Goal: Task Accomplishment & Management: Use online tool/utility

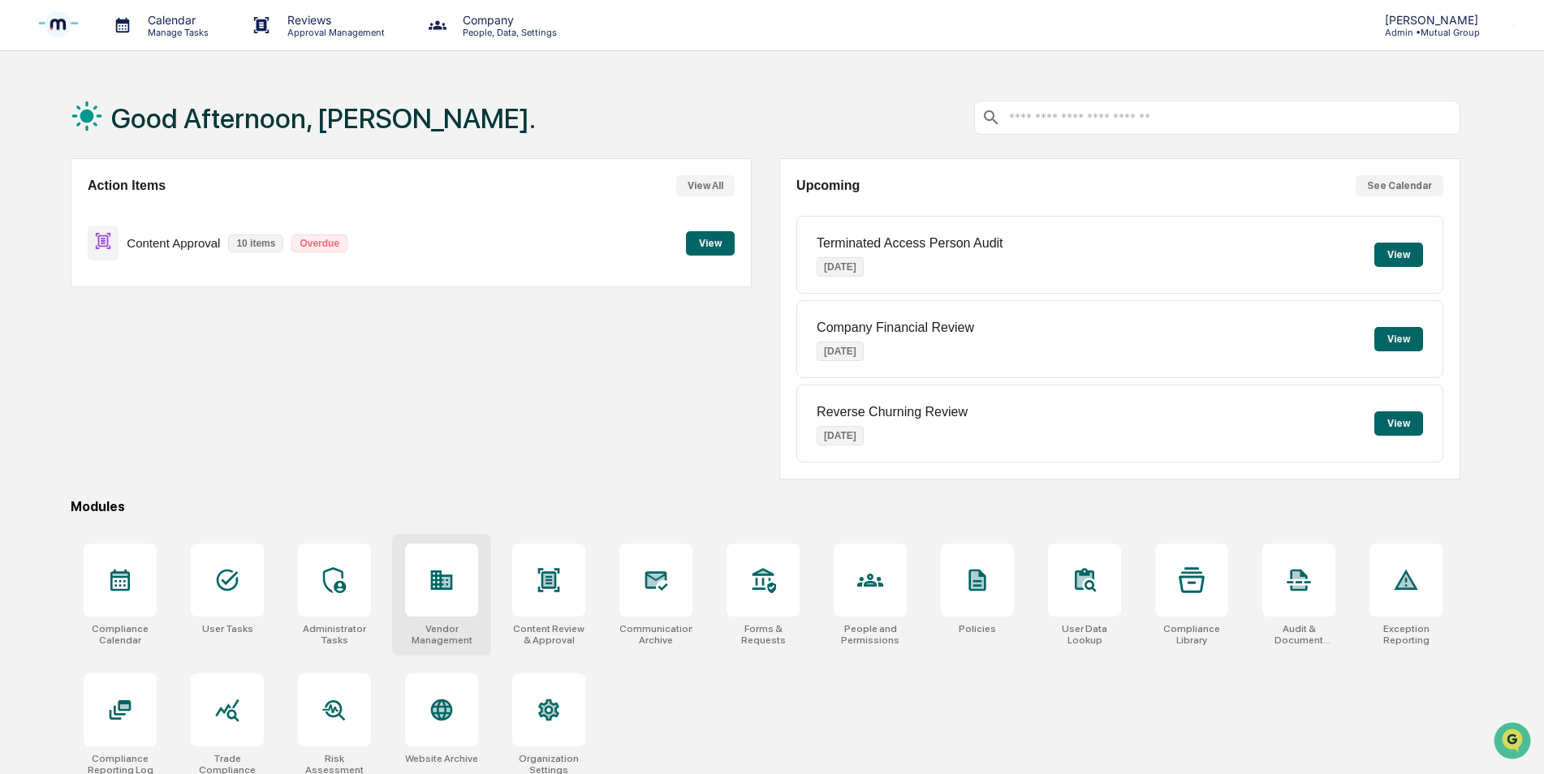
click at [434, 579] on icon at bounding box center [442, 580] width 26 height 26
click at [562, 579] on icon at bounding box center [549, 580] width 26 height 26
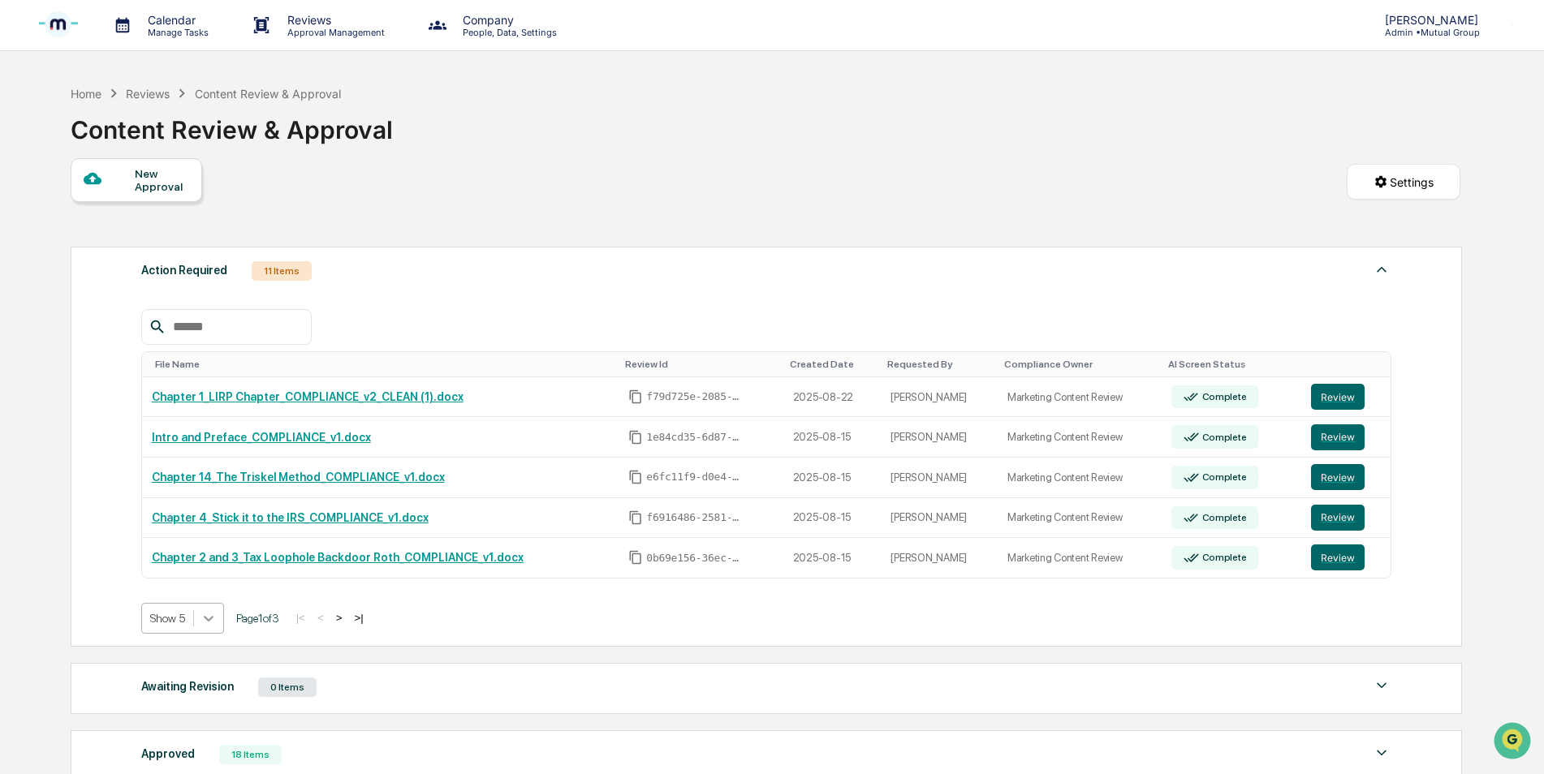
click at [213, 624] on div at bounding box center [208, 618] width 29 height 29
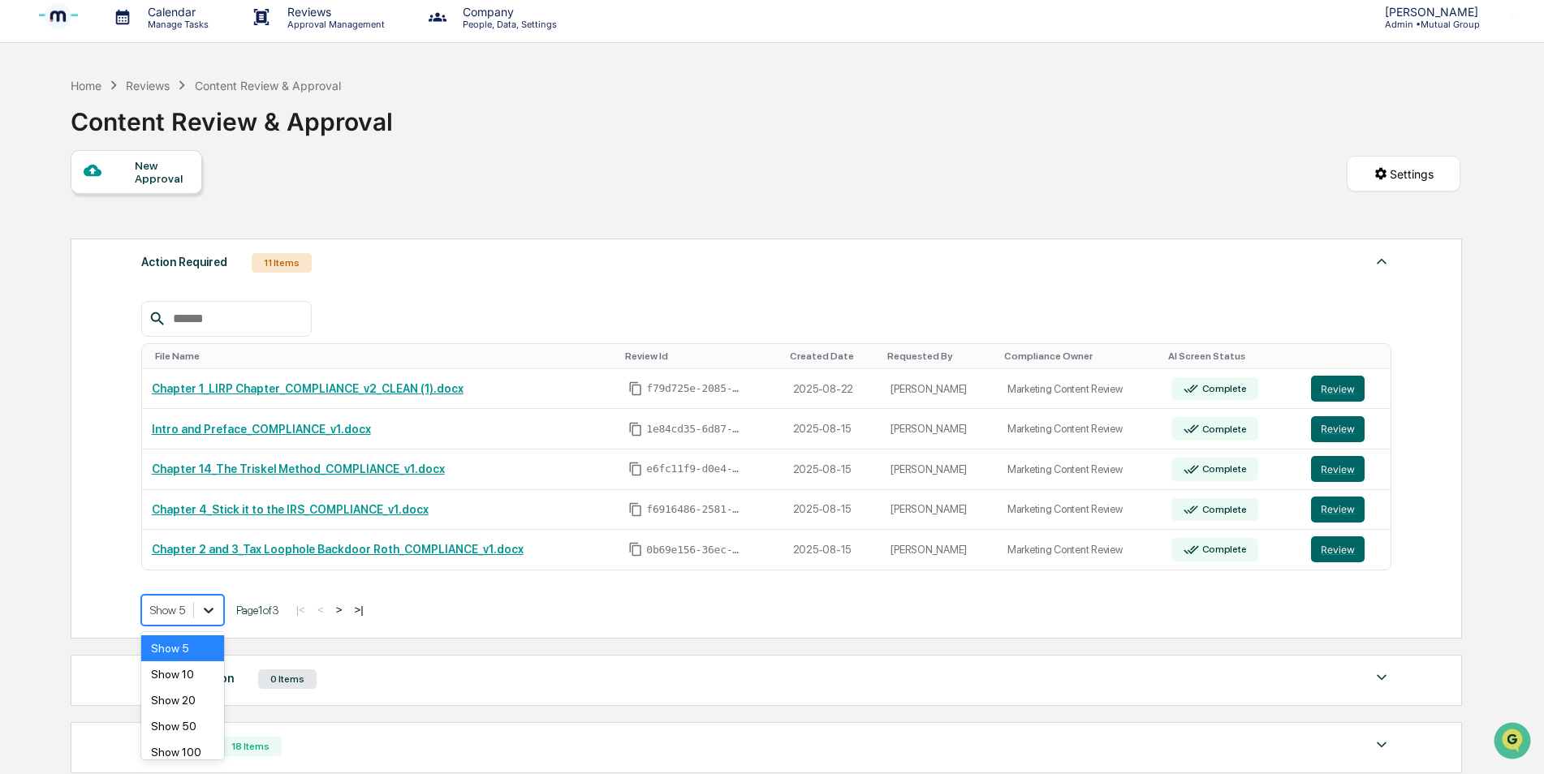
scroll to position [9, 0]
click at [188, 724] on div "Show 50" at bounding box center [183, 726] width 84 height 26
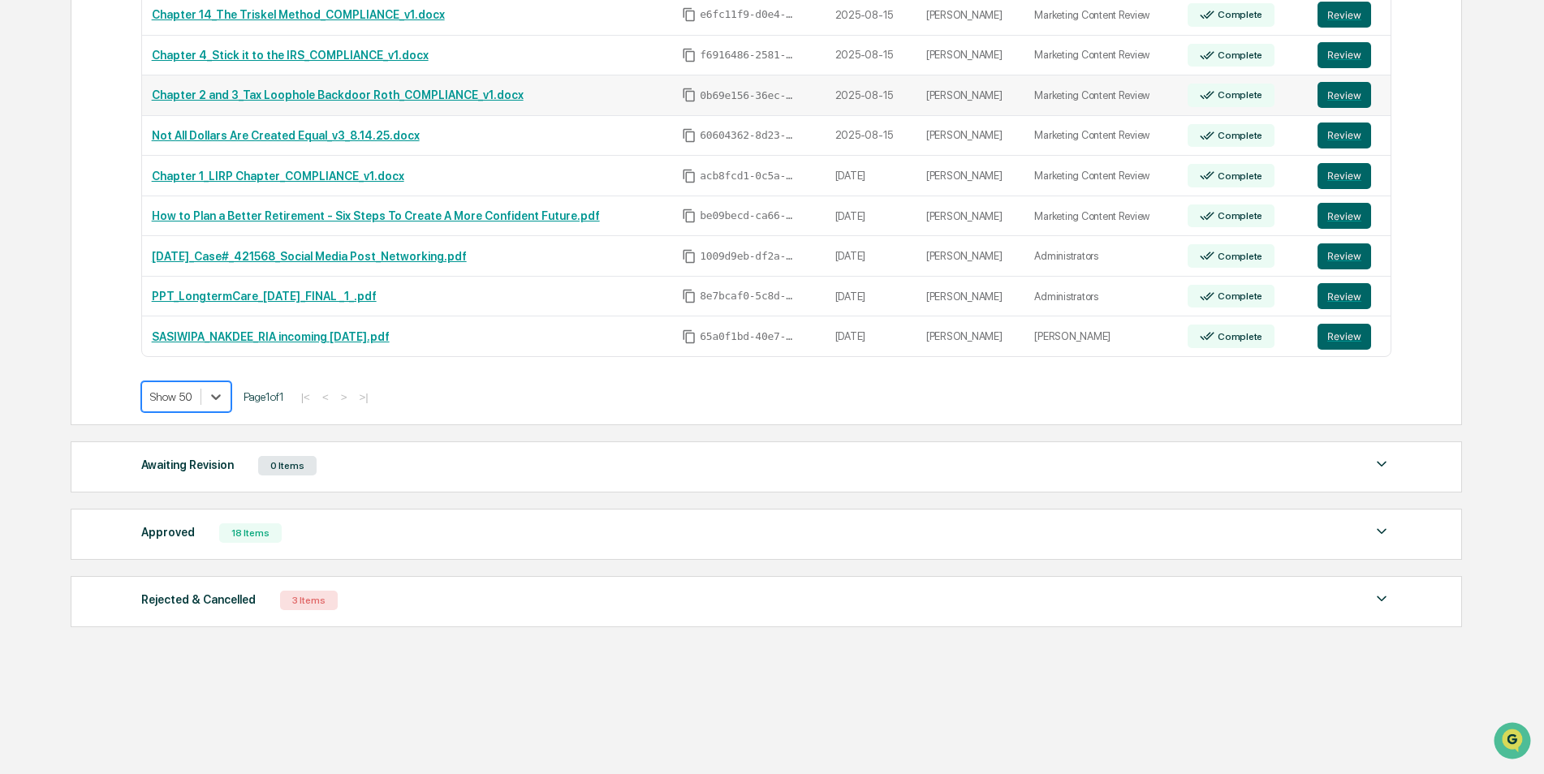
scroll to position [219, 0]
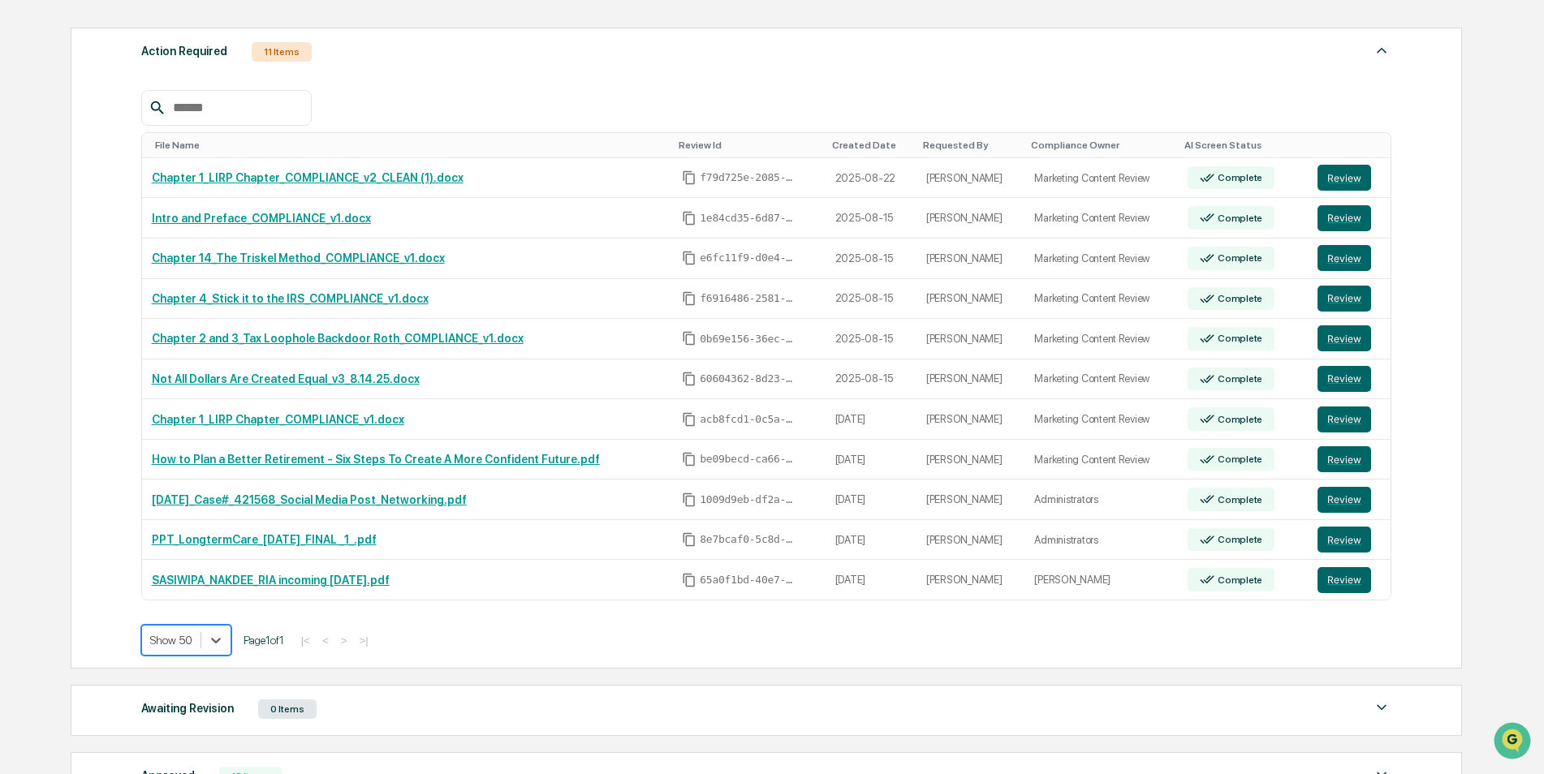
click at [182, 147] on div "File Name" at bounding box center [410, 145] width 511 height 11
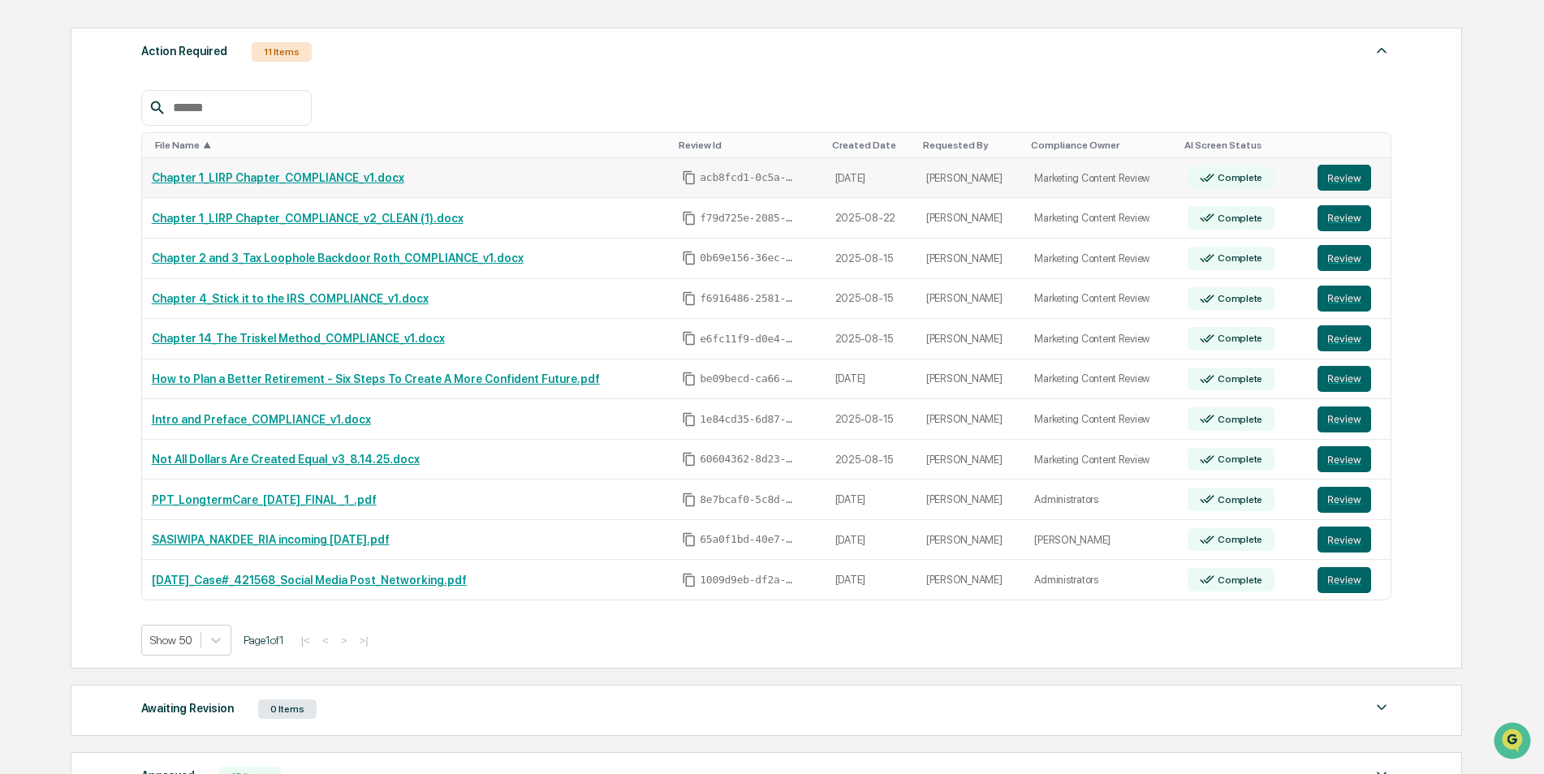
click at [274, 180] on link "Chapter 1_LIRP Chapter_COMPLIANCE_v1.docx" at bounding box center [278, 177] width 252 height 13
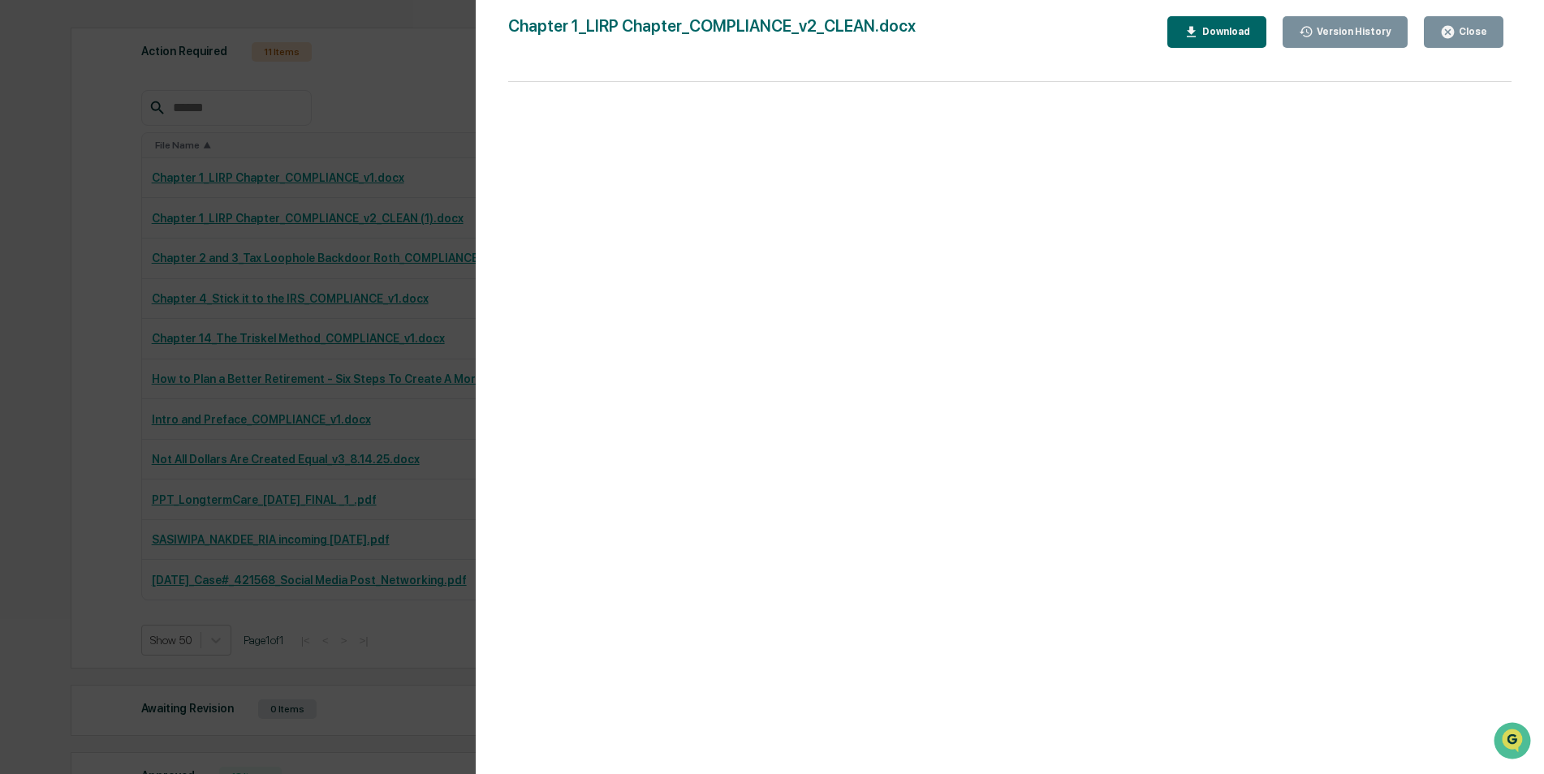
click at [1473, 41] on button "Close" at bounding box center [1464, 32] width 80 height 32
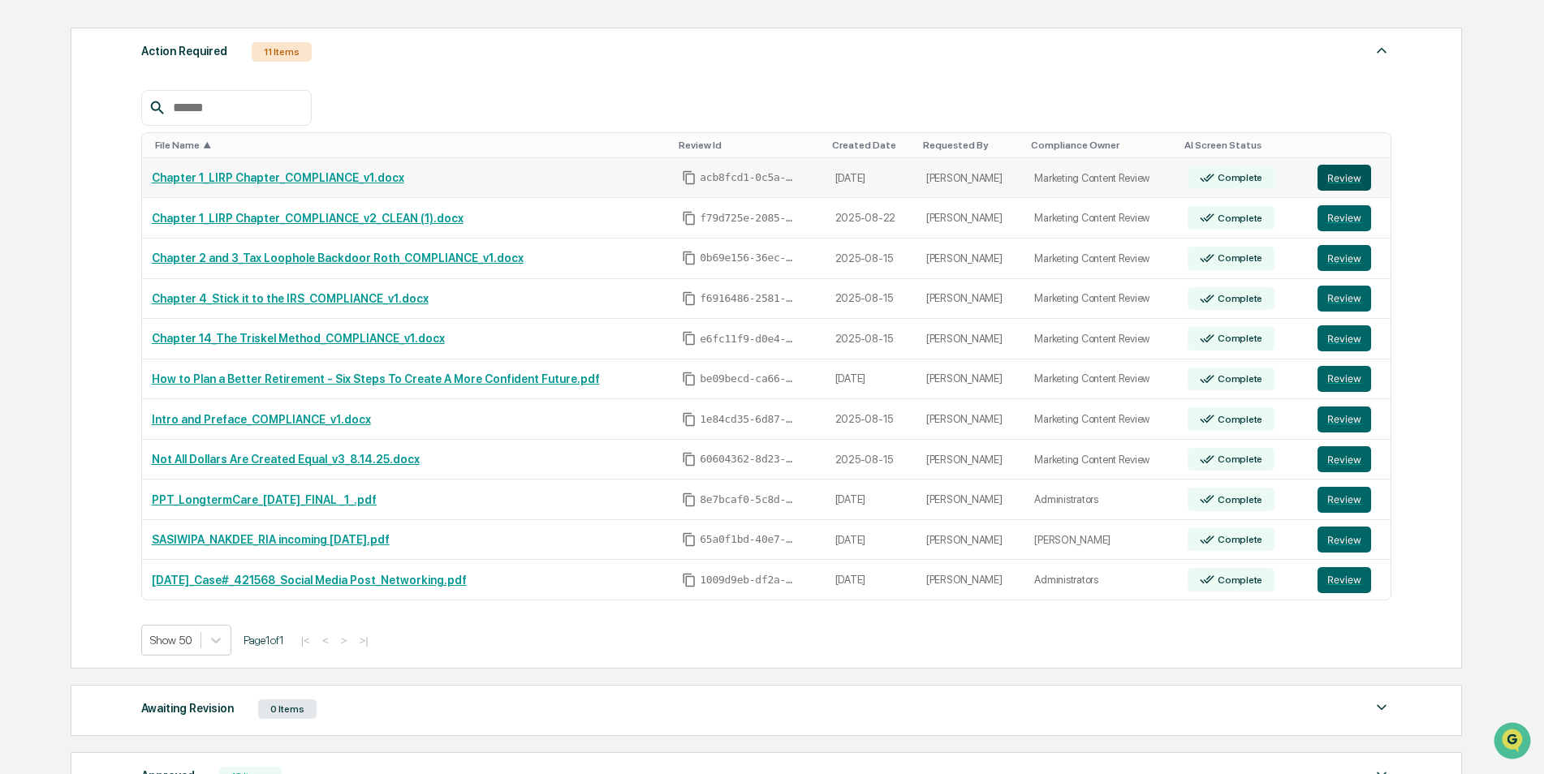
click at [1330, 176] on button "Review" at bounding box center [1344, 178] width 54 height 26
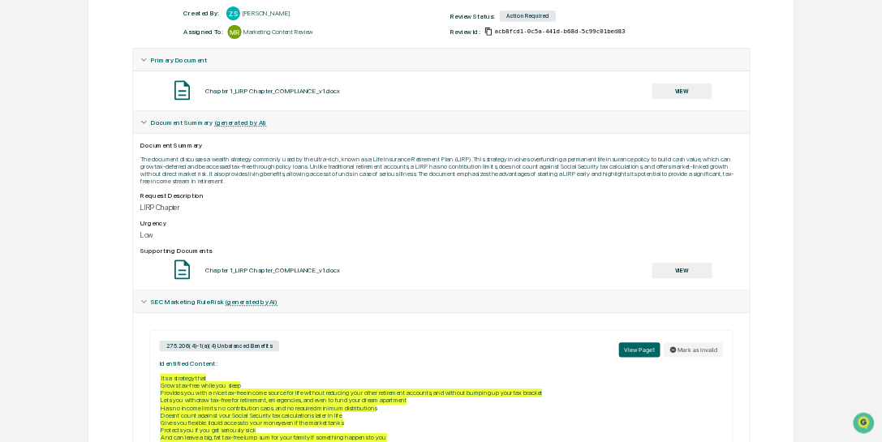
scroll to position [244, 0]
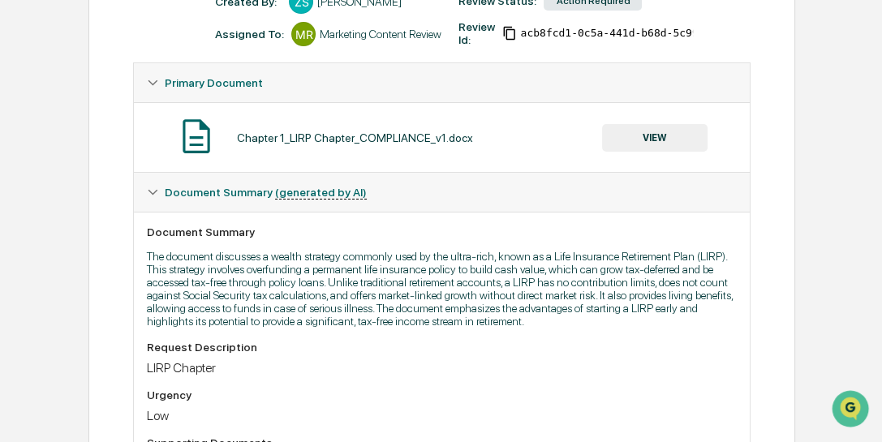
click at [448, 369] on div "LIRP Chapter" at bounding box center [442, 367] width 590 height 15
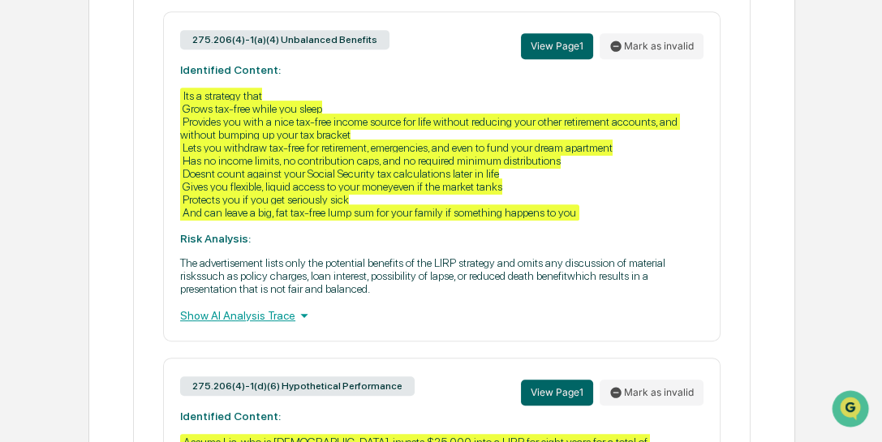
scroll to position [860, 0]
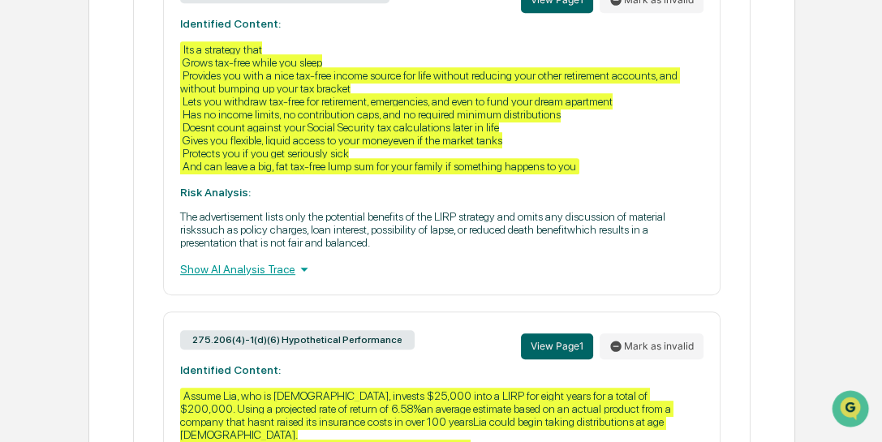
click at [299, 278] on icon at bounding box center [304, 270] width 18 height 18
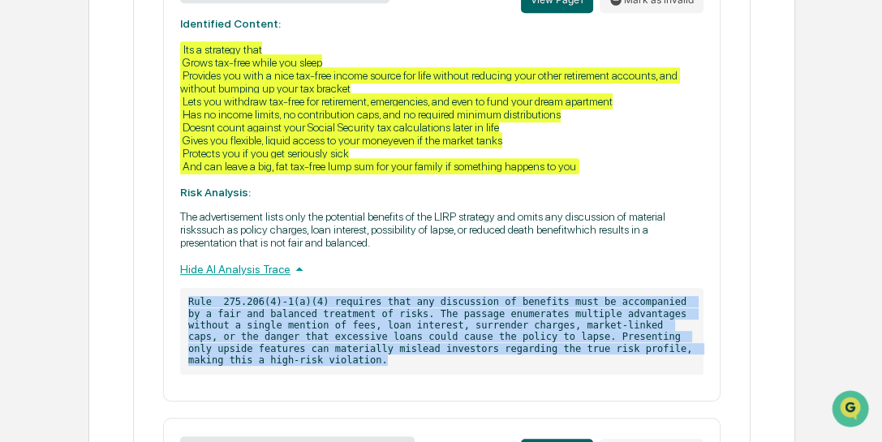
drag, startPoint x: 189, startPoint y: 315, endPoint x: 278, endPoint y: 369, distance: 103.4
click at [278, 369] on p "Rule 275.206(4)-1(a)(4) requires that any discussion of benefits must be accomp…" at bounding box center [442, 331] width 524 height 86
copy p "Rule 275.206(4)-1(a)(4) requires that any discussion of benefits must be accomp…"
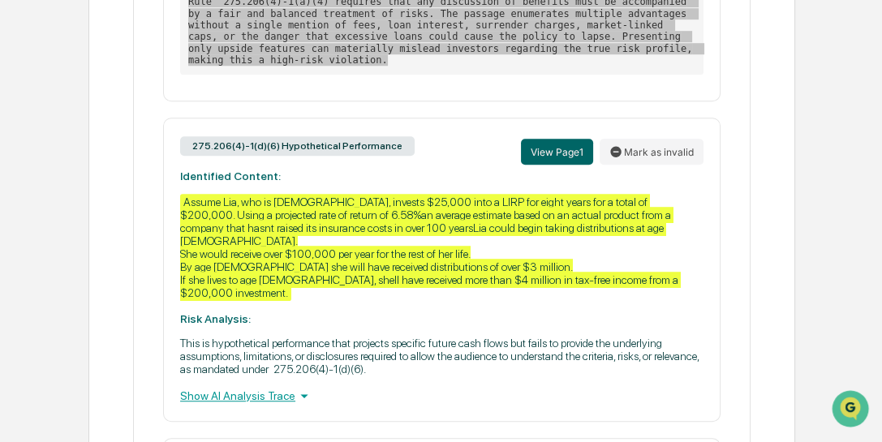
scroll to position [1231, 0]
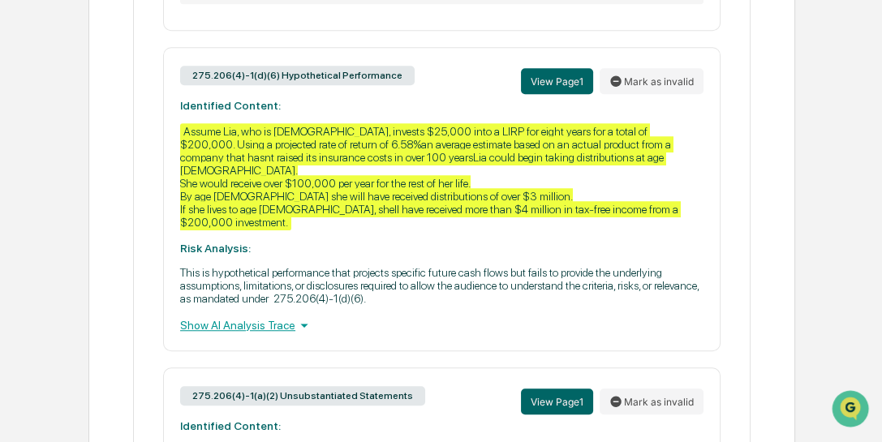
click at [301, 324] on icon at bounding box center [304, 326] width 7 height 4
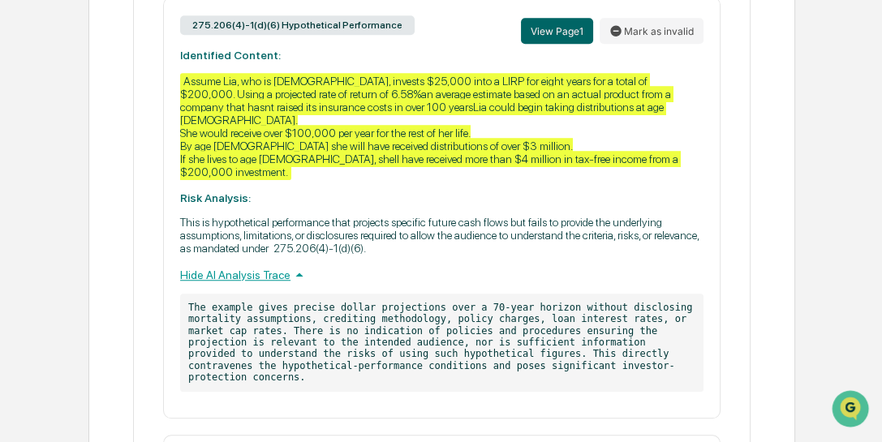
scroll to position [1278, 0]
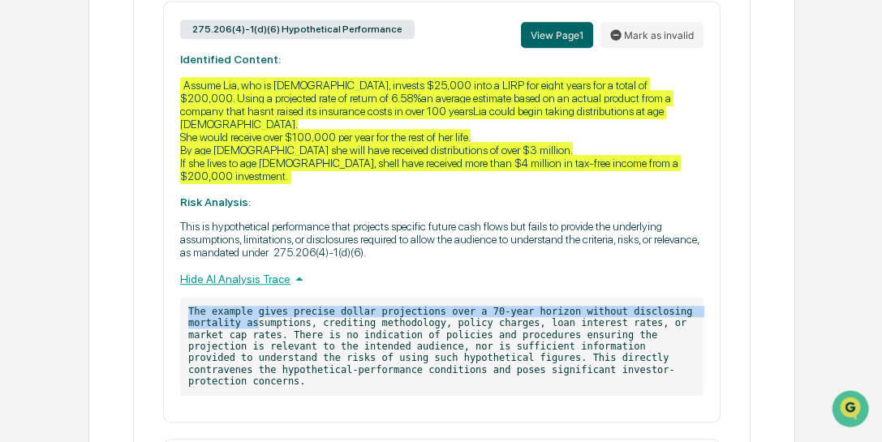
drag, startPoint x: 188, startPoint y: 303, endPoint x: 252, endPoint y: 320, distance: 65.6
click at [252, 320] on p "The example gives precise dollar projections over a 70-year horizon without dis…" at bounding box center [442, 347] width 524 height 98
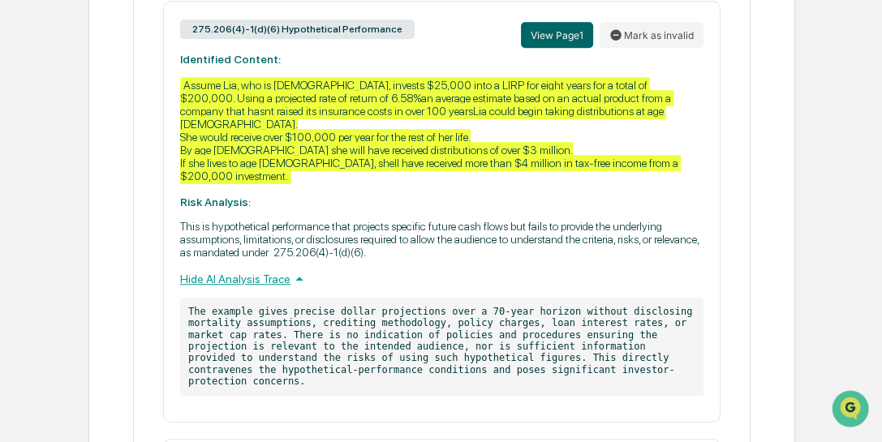
drag, startPoint x: 252, startPoint y: 320, endPoint x: 328, endPoint y: 338, distance: 78.6
click at [328, 338] on p "The example gives precise dollar projections over a 70-year horizon without dis…" at bounding box center [442, 347] width 524 height 98
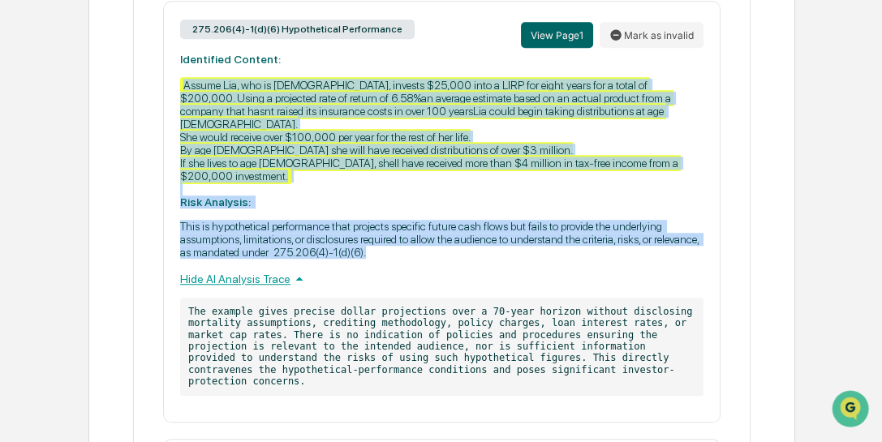
drag, startPoint x: 185, startPoint y: 93, endPoint x: 705, endPoint y: 240, distance: 540.9
click at [705, 240] on div "275.206(4)-1(d)(6) Hypothetical Performance View Page 1 Mark as invalid Identif…" at bounding box center [442, 212] width 558 height 422
copy div "Assume Lia, who is 30 years old, invests $25,000 into a LIRP for eight years fo…"
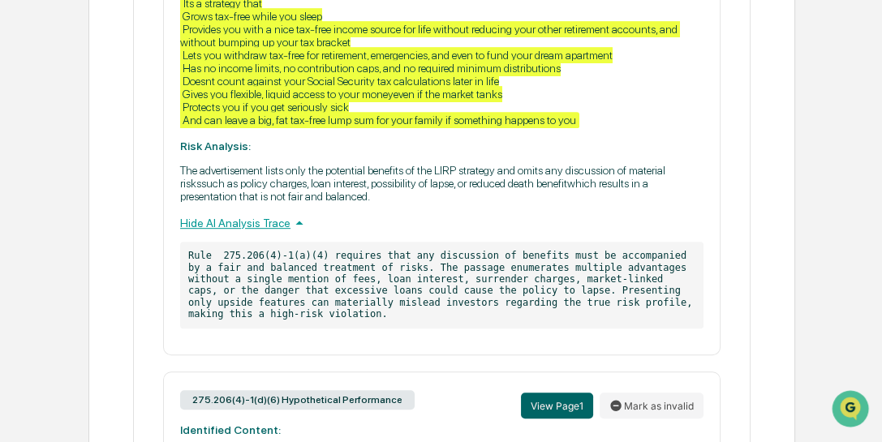
scroll to position [860, 0]
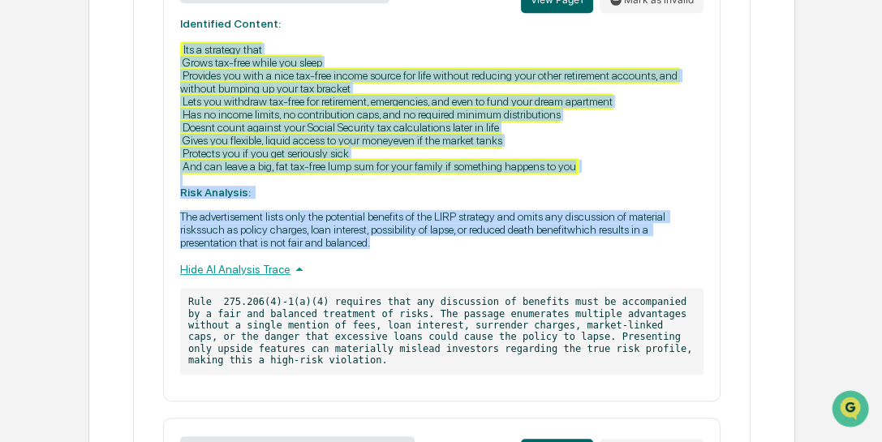
drag, startPoint x: 182, startPoint y: 50, endPoint x: 548, endPoint y: 261, distance: 422.6
click at [548, 261] on div "275.206(4)-1(a)(4) Unbalanced Benefits View Page 1 Mark as invalid Identified C…" at bounding box center [442, 183] width 558 height 437
copy div "Its a strategy that Grows tax-free while you sleep Provides you with a nice tax…"
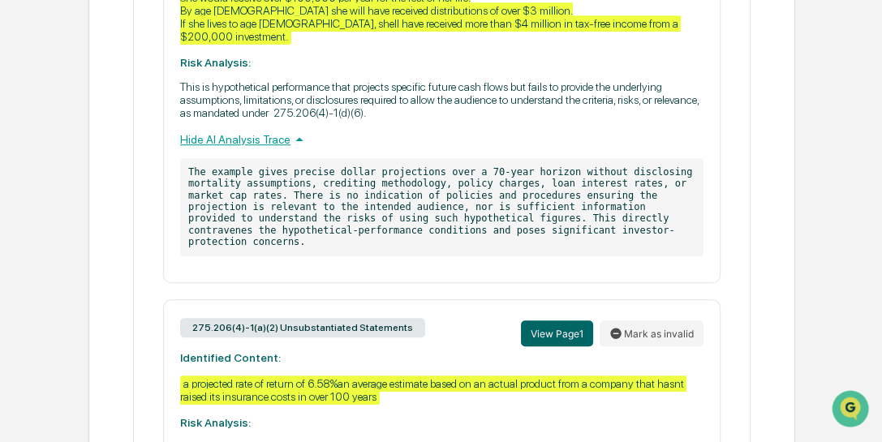
scroll to position [1556, 0]
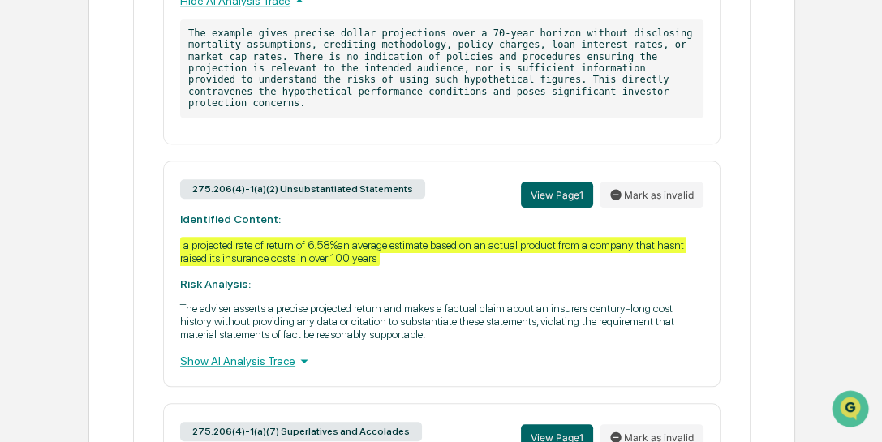
click at [268, 352] on div "Show AI Analysis Trace" at bounding box center [442, 361] width 524 height 18
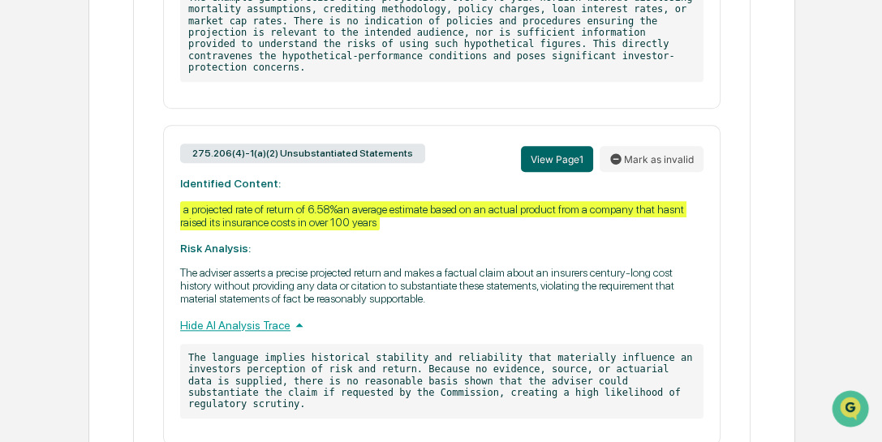
scroll to position [1606, 0]
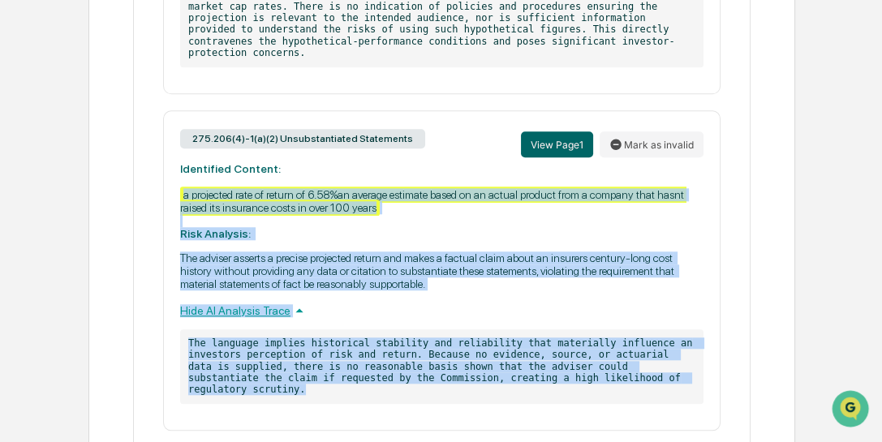
drag, startPoint x: 181, startPoint y: 170, endPoint x: 636, endPoint y: 360, distance: 493.7
click at [636, 360] on div "275.206(4)-1(a)(2) Unsubstantiated Statements View Page 1 Mark as invalid Ident…" at bounding box center [442, 270] width 558 height 321
copy div "a projected rate of return of 6.58%an average estimate based on an actual produ…"
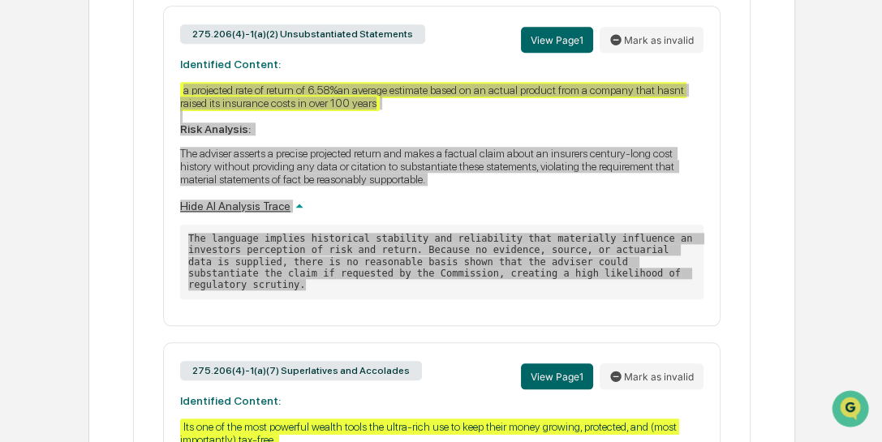
scroll to position [1839, 0]
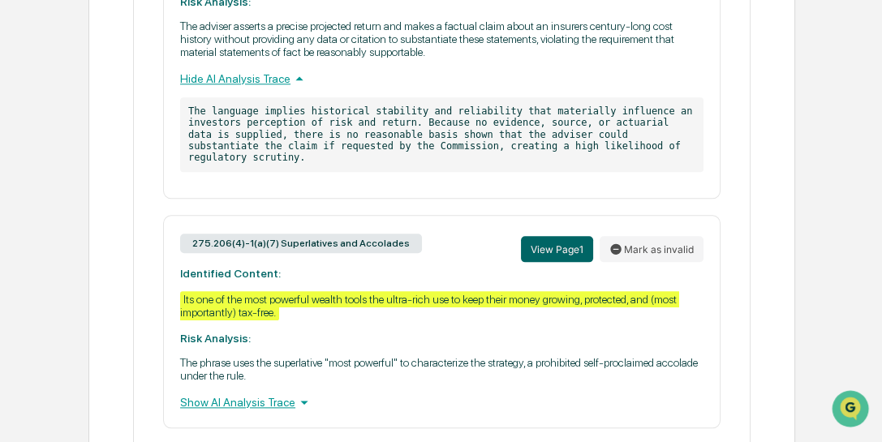
click at [248, 394] on div "Show AI Analysis Trace" at bounding box center [442, 403] width 524 height 18
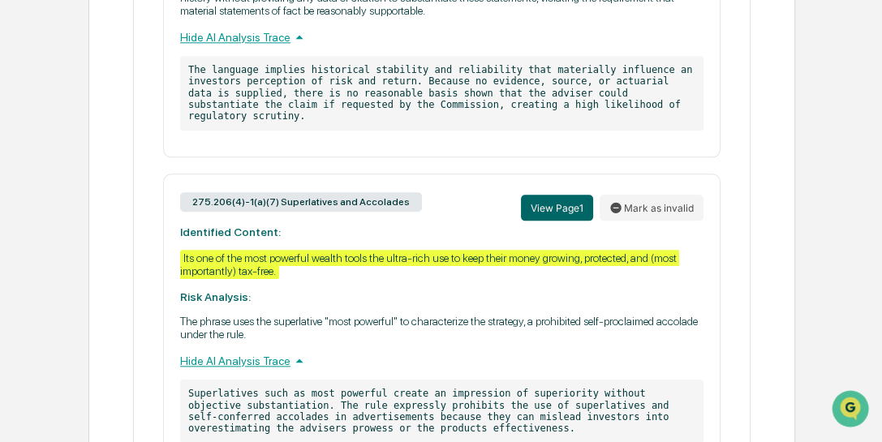
scroll to position [1901, 0]
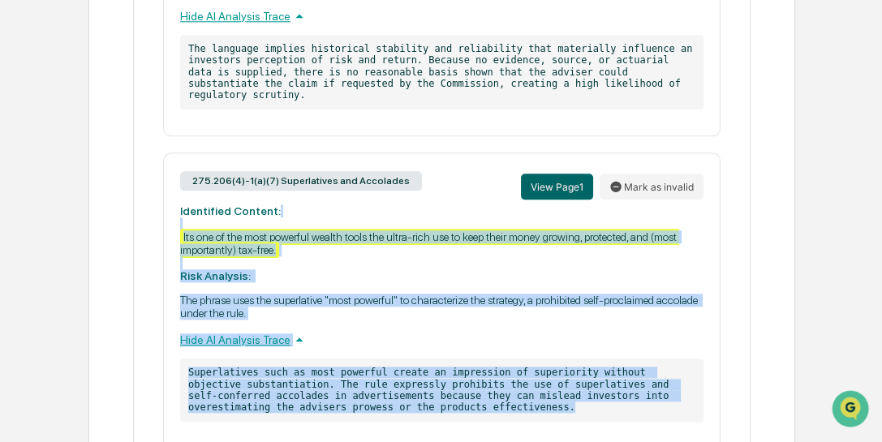
drag, startPoint x: 182, startPoint y: 199, endPoint x: 474, endPoint y: 388, distance: 348.1
click at [474, 388] on div "275.206(4)-1(a)(7) Superlatives and Accolades View Page 1 Mark as invalid Ident…" at bounding box center [442, 301] width 558 height 296
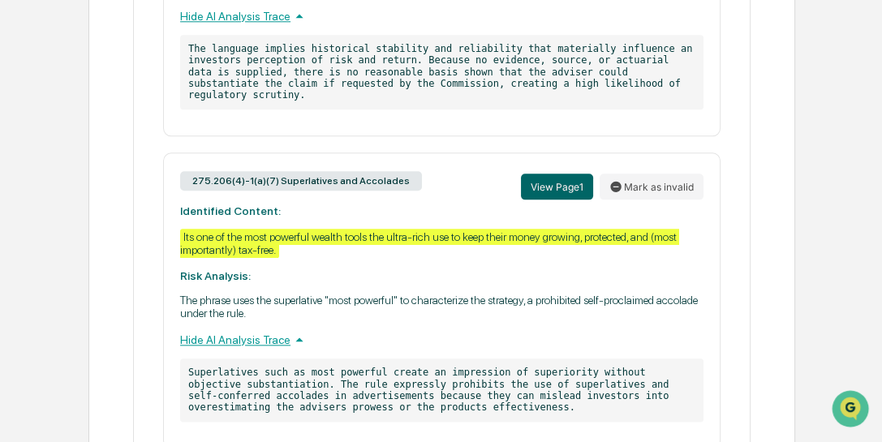
click at [300, 179] on div "275.206(4)-1(a)(7) Superlatives and Accolades View Page 1 Mark as invalid Ident…" at bounding box center [442, 301] width 558 height 296
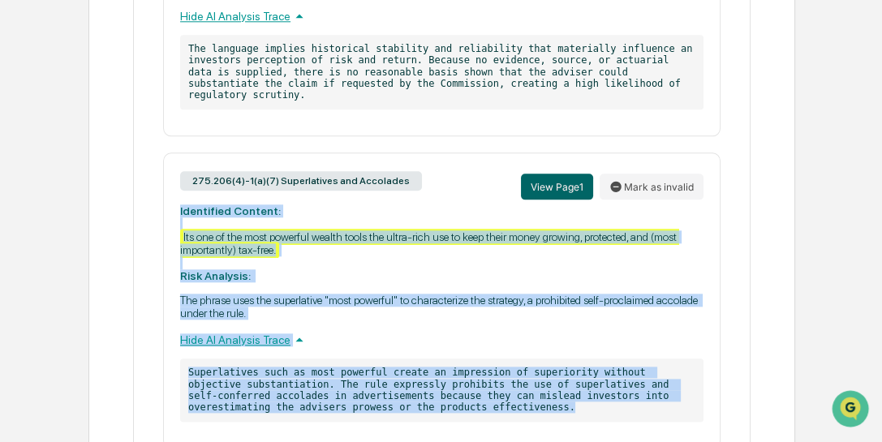
drag, startPoint x: 176, startPoint y: 185, endPoint x: 532, endPoint y: 383, distance: 407.7
click at [532, 383] on div "275.206(4)-1(a)(7) Superlatives and Accolades View Page 1 Mark as invalid Ident…" at bounding box center [442, 301] width 558 height 296
copy div "Identified Content: Its one of the most powerful wealth tools the ultra-rich us…"
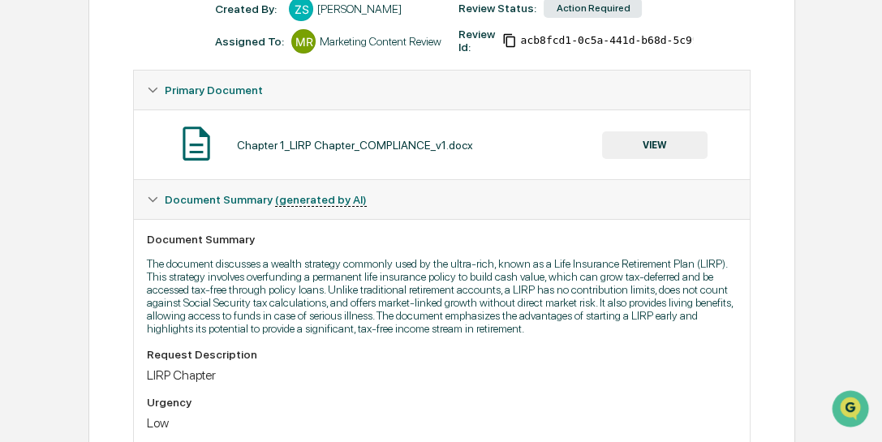
scroll to position [5, 0]
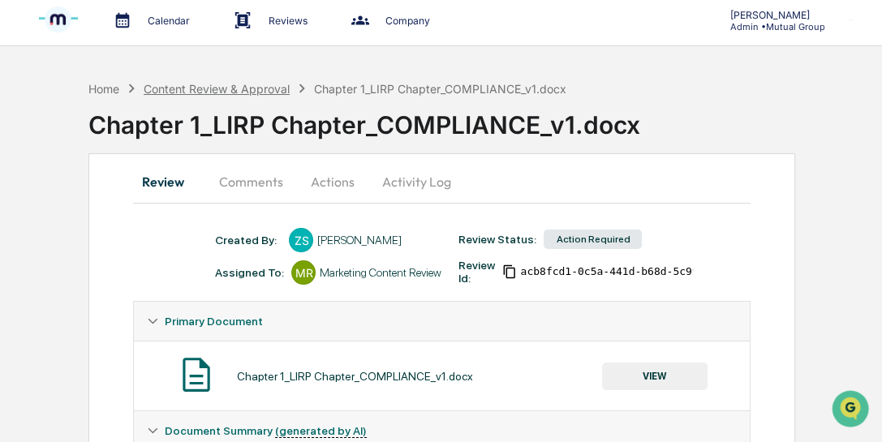
click at [222, 85] on div "Content Review & Approval" at bounding box center [217, 89] width 146 height 14
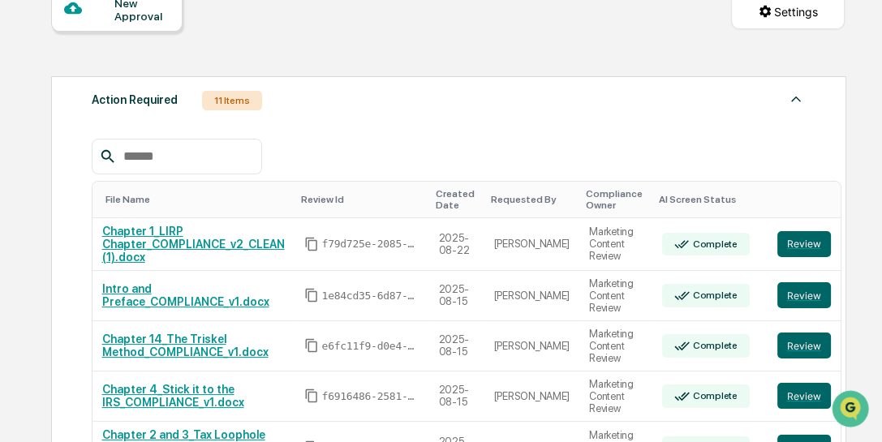
scroll to position [190, 0]
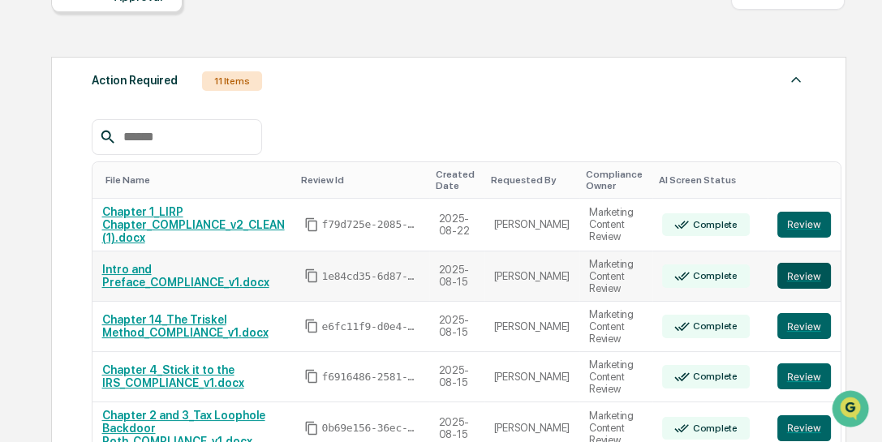
click at [778, 278] on button "Review" at bounding box center [805, 276] width 54 height 26
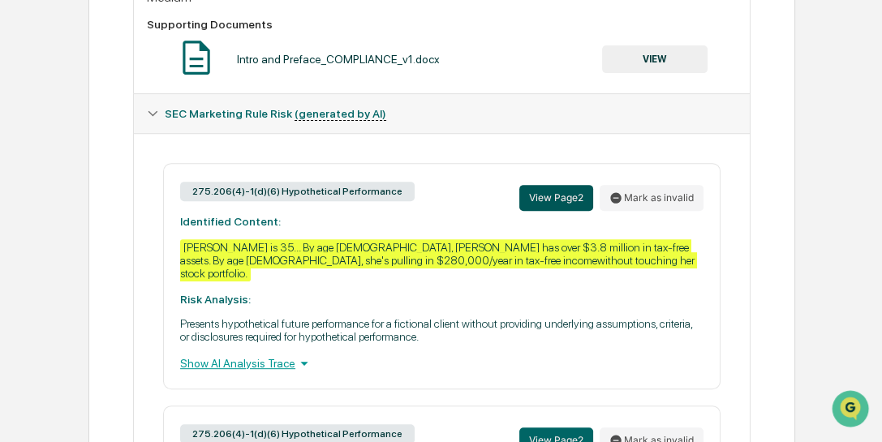
click at [545, 203] on button "View Page 2" at bounding box center [556, 198] width 74 height 26
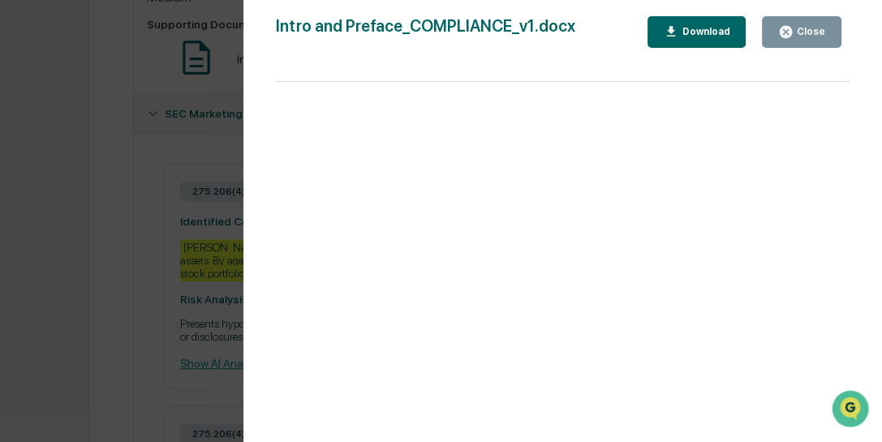
click at [99, 247] on div "Version History 08/15/2025, 08:16 PM Zahid Sadiq Intro and Preface_COMPLIANCE_v…" at bounding box center [441, 221] width 882 height 442
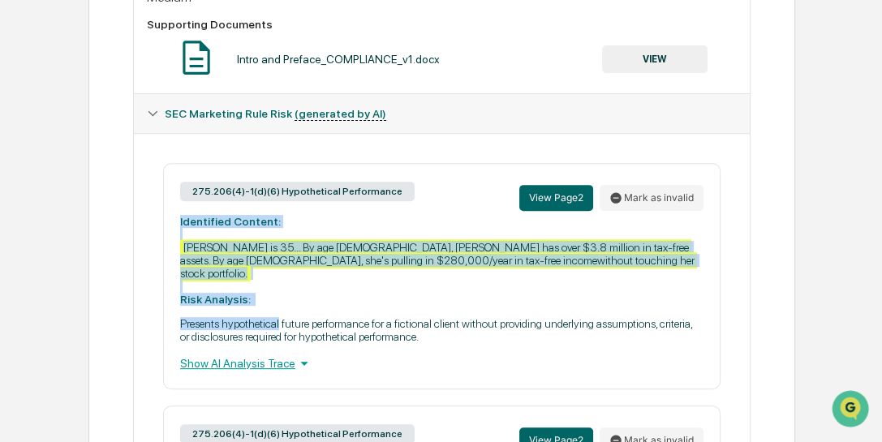
drag, startPoint x: 180, startPoint y: 222, endPoint x: 279, endPoint y: 300, distance: 126.5
click at [279, 300] on div "275.206(4)-1(d)(6) Hypothetical Performance View Page 2 Mark as invalid Identif…" at bounding box center [442, 276] width 558 height 226
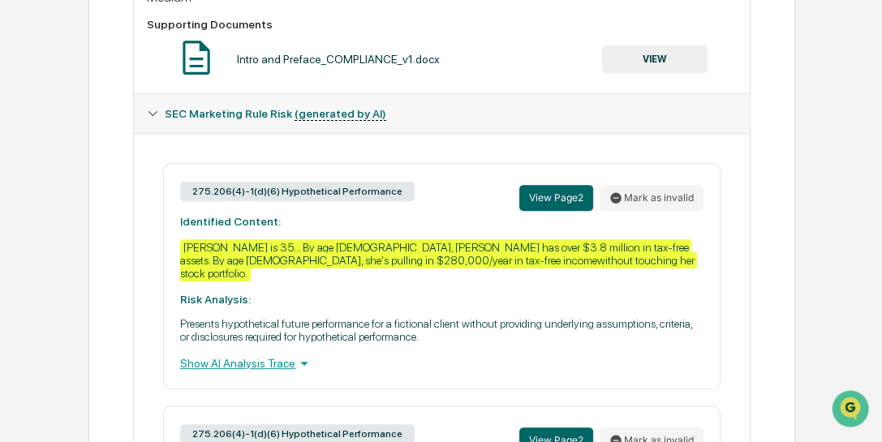
drag, startPoint x: 279, startPoint y: 300, endPoint x: 299, endPoint y: 350, distance: 53.2
click at [311, 347] on div "275.206(4)-1(d)(6) Hypothetical Performance View Page 2 Mark as invalid Identif…" at bounding box center [442, 276] width 558 height 226
click at [295, 359] on icon at bounding box center [304, 364] width 18 height 18
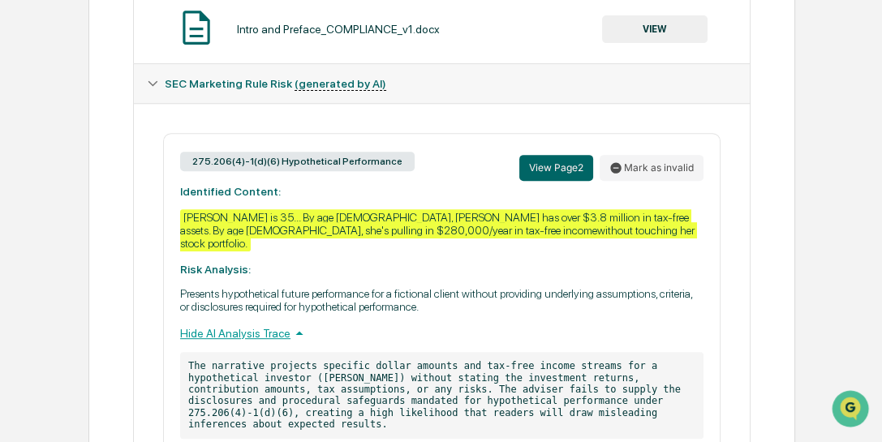
scroll to position [696, 0]
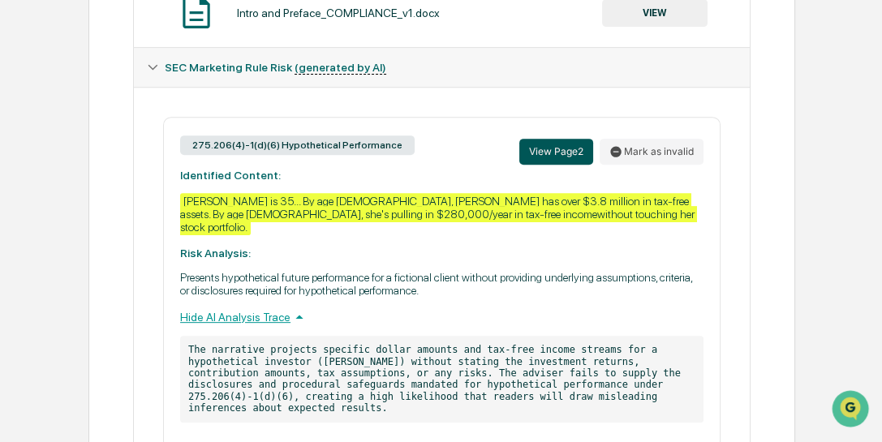
click at [545, 157] on button "View Page 2" at bounding box center [556, 152] width 74 height 26
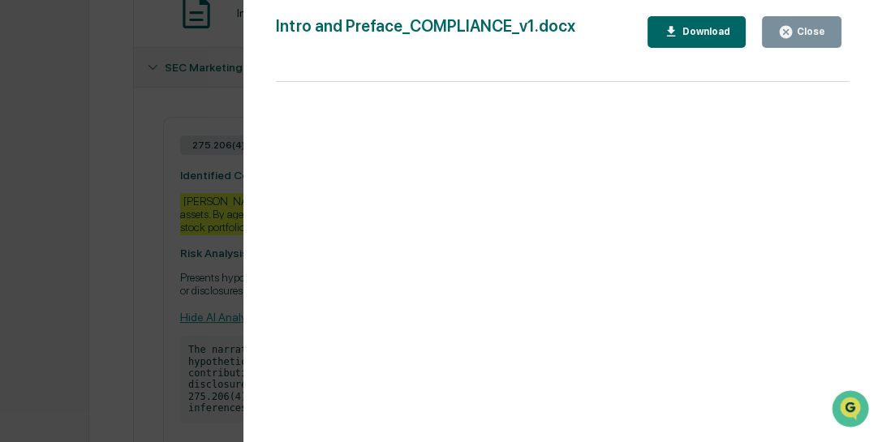
click at [216, 239] on div "Version History 08/15/2025, 08:16 PM Zahid Sadiq Intro and Preface_COMPLIANCE_v…" at bounding box center [441, 221] width 882 height 442
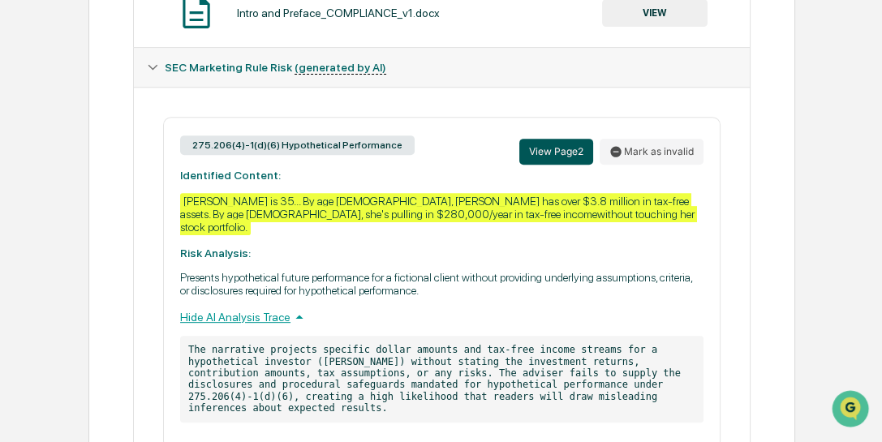
click at [556, 156] on button "View Page 2" at bounding box center [556, 152] width 74 height 26
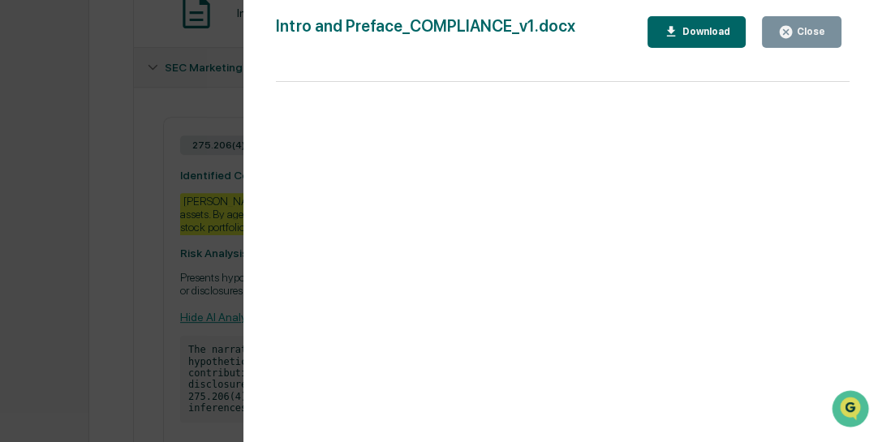
click at [154, 157] on div "Version History 08/15/2025, 08:16 PM Zahid Sadiq Intro and Preface_COMPLIANCE_v…" at bounding box center [441, 221] width 882 height 442
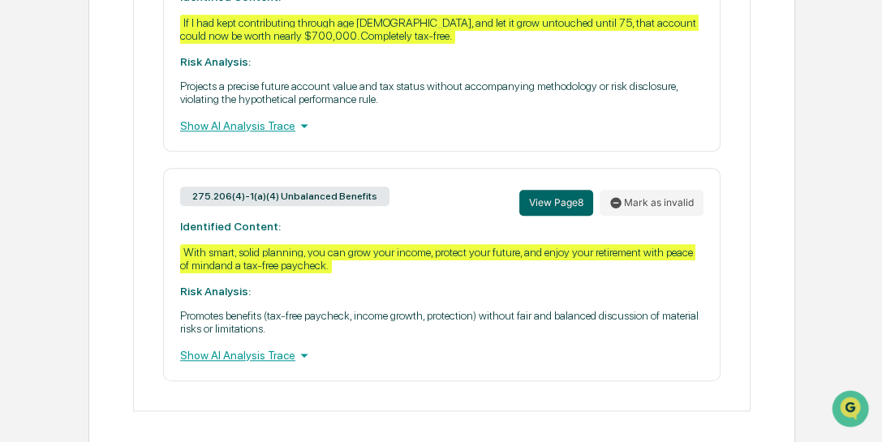
scroll to position [1455, 0]
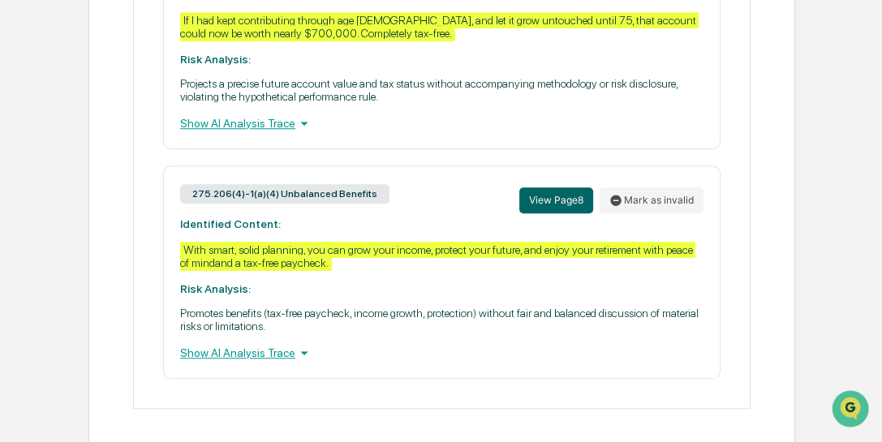
click at [231, 350] on div "Show AI Analysis Trace" at bounding box center [442, 353] width 524 height 18
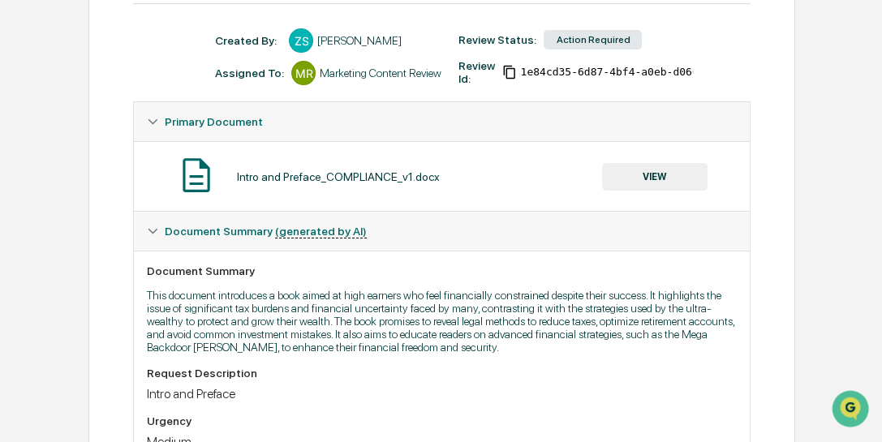
scroll to position [19, 0]
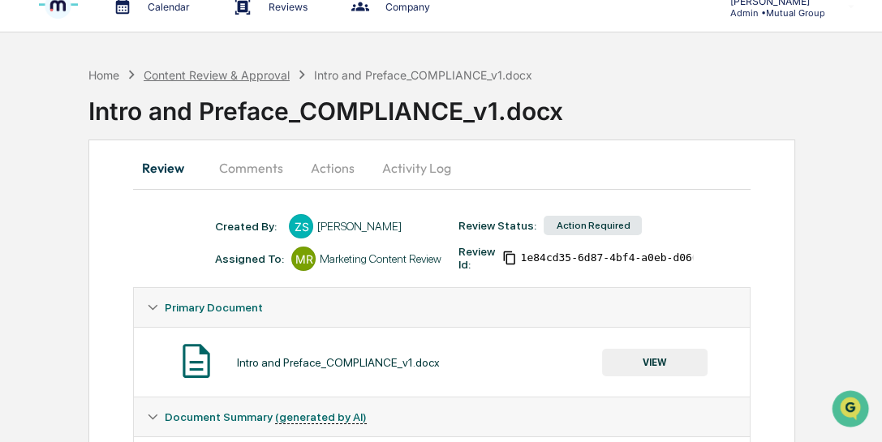
click at [217, 75] on div "Content Review & Approval" at bounding box center [217, 75] width 146 height 14
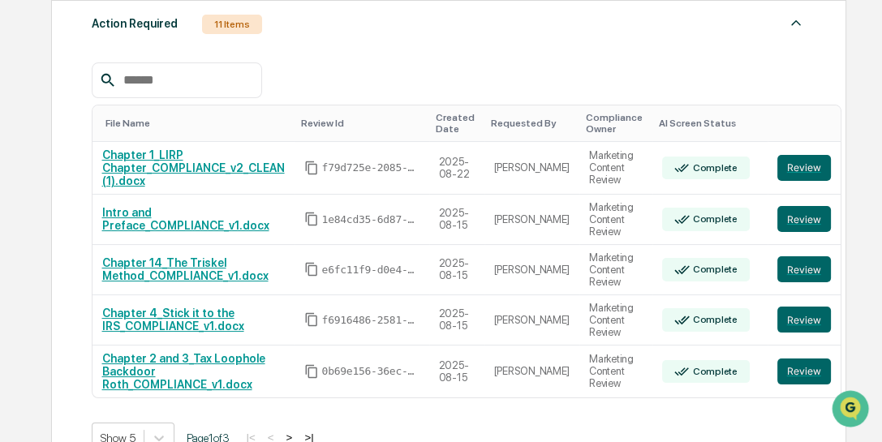
scroll to position [343, 0]
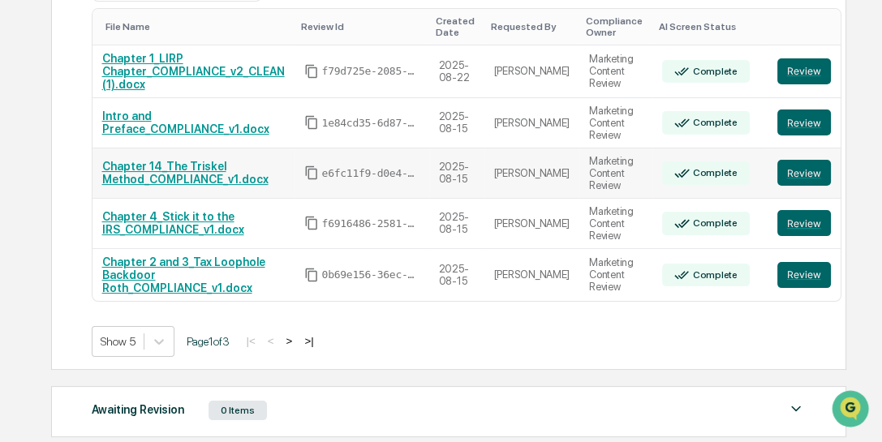
click at [182, 170] on link "Chapter 14_The Triskel Method_COMPLIANCE_v1.docx" at bounding box center [185, 173] width 166 height 26
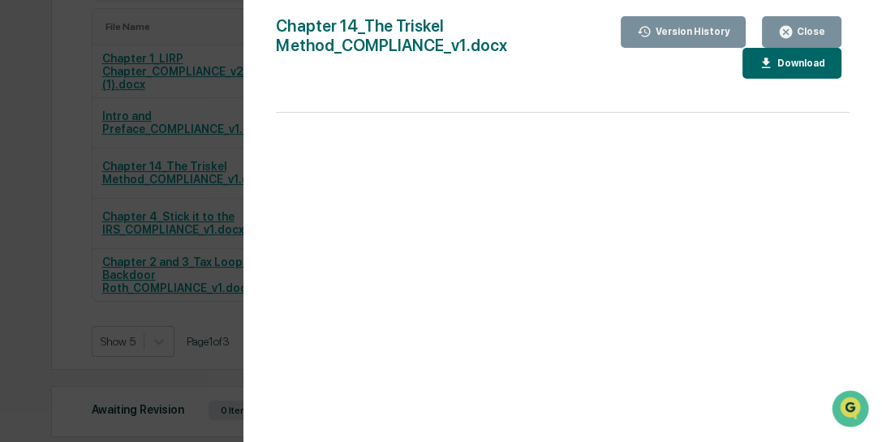
click at [815, 33] on div "Close" at bounding box center [810, 31] width 32 height 11
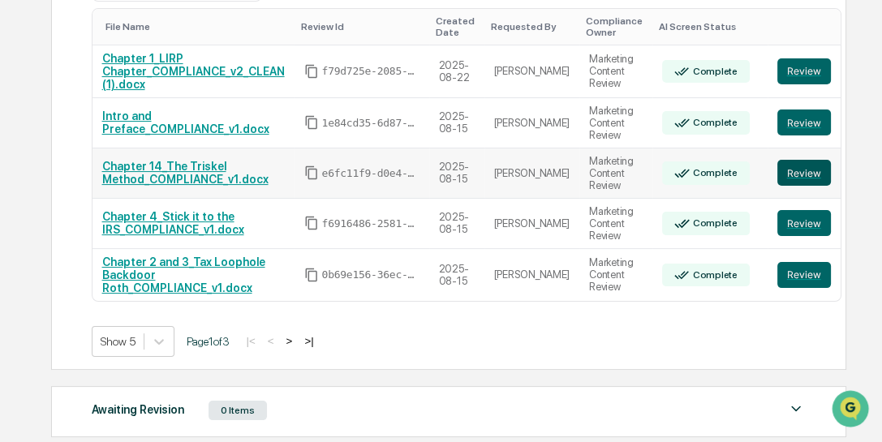
click at [781, 173] on button "Review" at bounding box center [805, 173] width 54 height 26
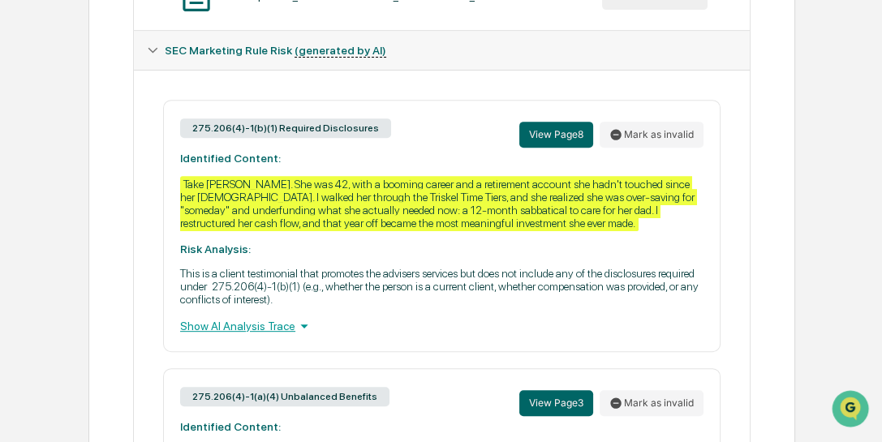
scroll to position [722, 0]
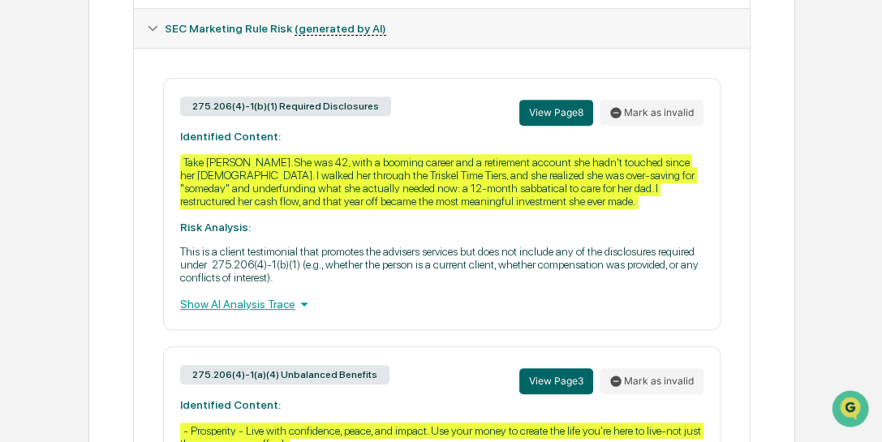
click at [246, 313] on div "Show AI Analysis Trace" at bounding box center [442, 304] width 524 height 18
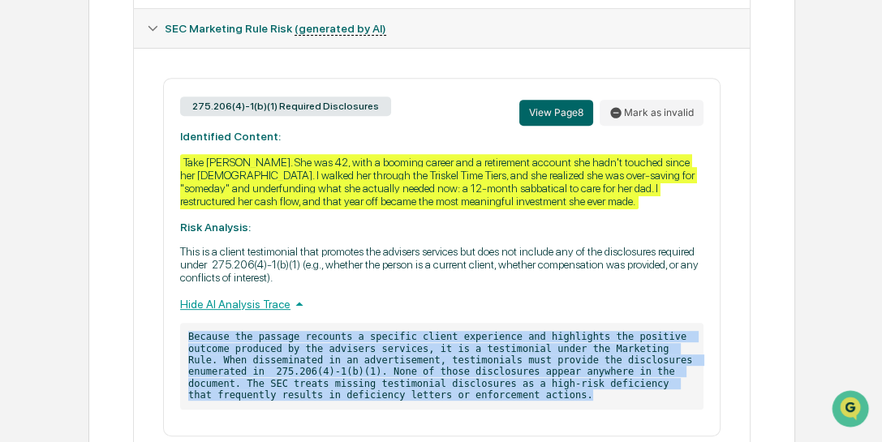
drag, startPoint x: 187, startPoint y: 348, endPoint x: 414, endPoint y: 407, distance: 234.9
click at [414, 407] on p "Because the passage recounts a specific client experience and highlights the po…" at bounding box center [442, 366] width 524 height 86
copy p "Because the passage recounts a specific client experience and highlights the po…"
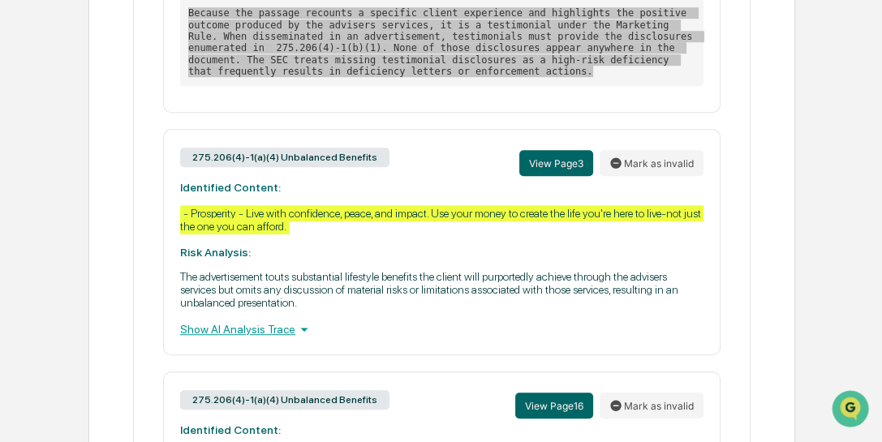
scroll to position [1046, 0]
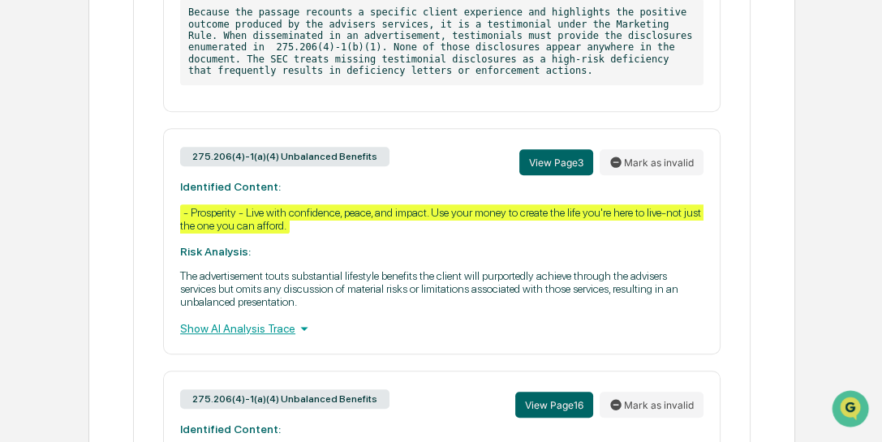
click at [232, 338] on div "Show AI Analysis Trace" at bounding box center [442, 329] width 524 height 18
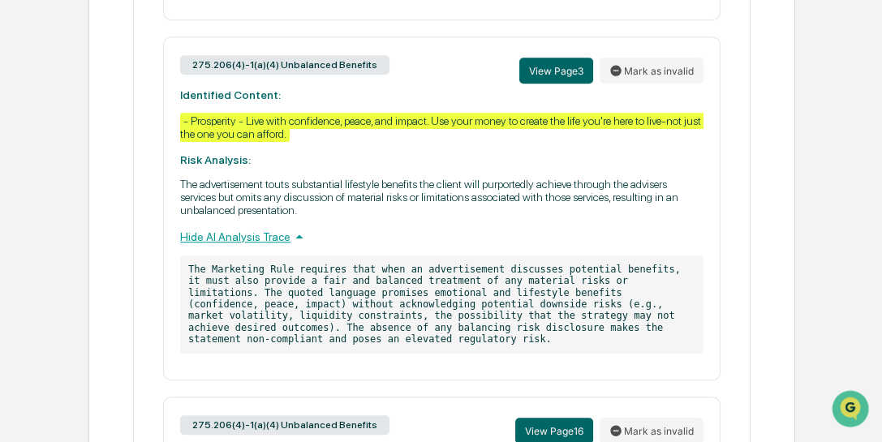
scroll to position [1139, 0]
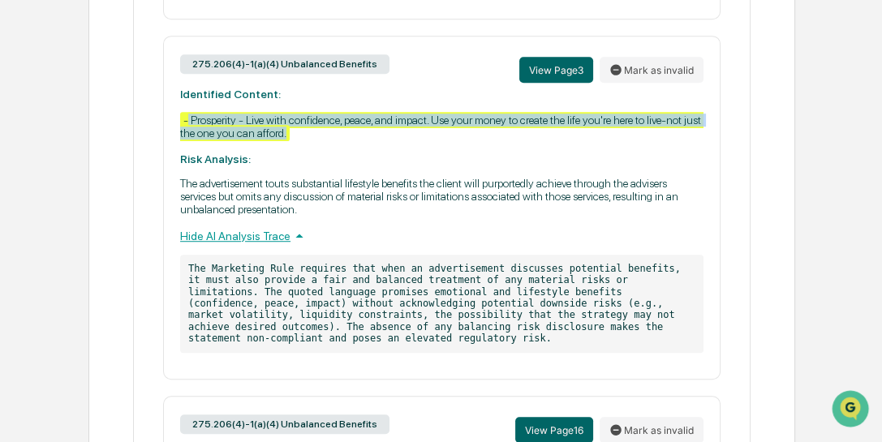
drag, startPoint x: 310, startPoint y: 144, endPoint x: 187, endPoint y: 127, distance: 124.6
click at [187, 127] on div "275.206(4)-1(a)(4) Unbalanced Benefits View Page 3 Mark as invalid Identified C…" at bounding box center [442, 208] width 558 height 344
copy div "Prosperity - Live with confidence, peace, and impact. Use your money to create …"
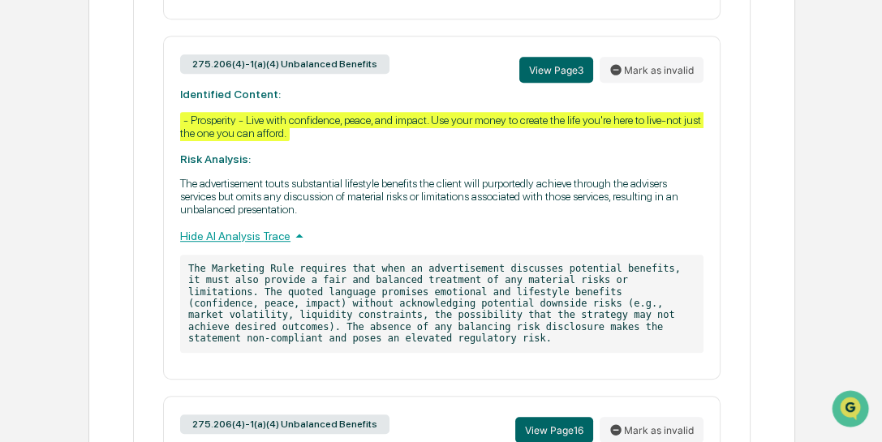
click at [212, 201] on p "The advertisement touts substantial lifestyle benefits the client will purporte…" at bounding box center [442, 196] width 524 height 39
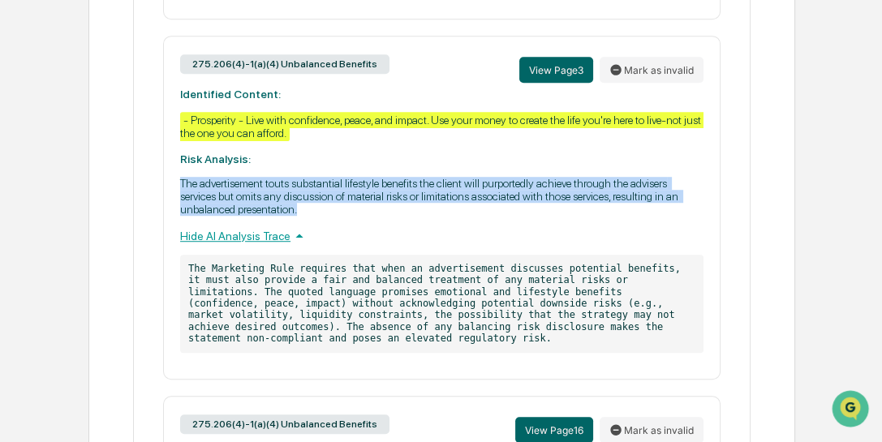
drag, startPoint x: 182, startPoint y: 192, endPoint x: 305, endPoint y: 219, distance: 126.3
click at [305, 216] on p "The advertisement touts substantial lifestyle benefits the client will purporte…" at bounding box center [442, 196] width 524 height 39
copy p "The advertisement touts substantial lifestyle benefits the client will purporte…"
click at [558, 75] on button "View Page 3" at bounding box center [556, 70] width 74 height 26
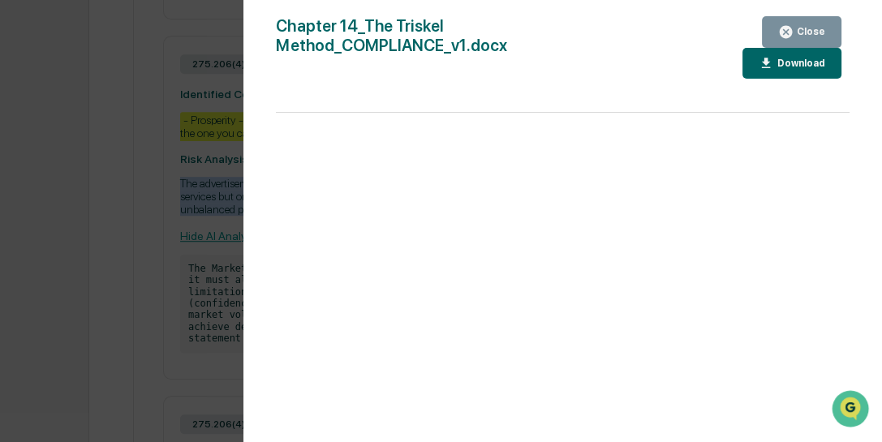
click at [802, 31] on div "Close" at bounding box center [810, 31] width 32 height 11
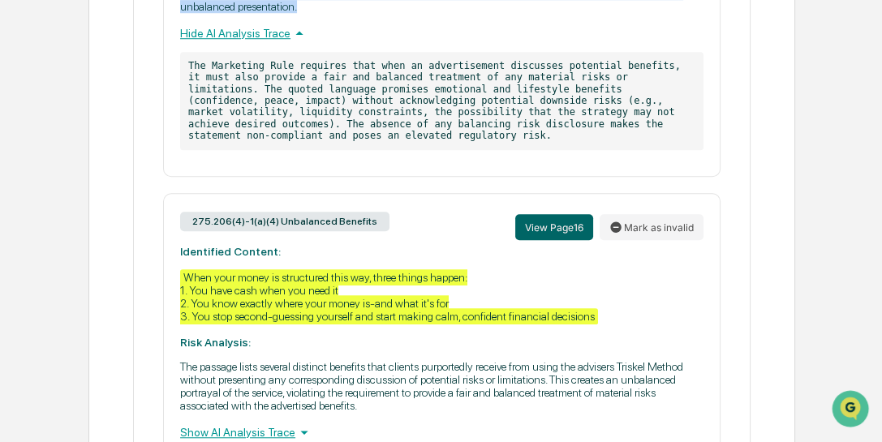
scroll to position [1368, 0]
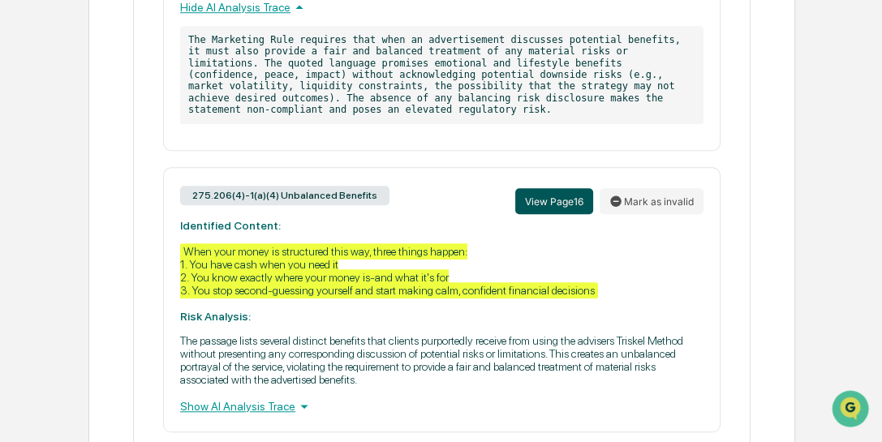
click at [554, 201] on button "View Page 16" at bounding box center [554, 201] width 78 height 26
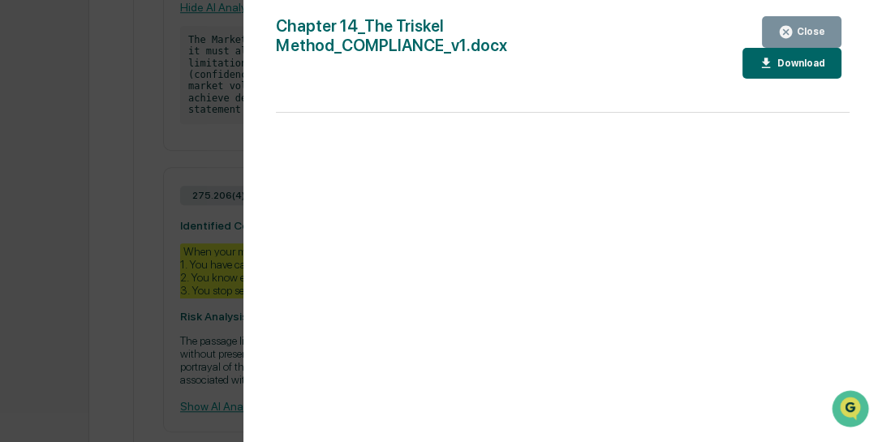
click at [150, 228] on div "Version History 08/15/2025, 07:52 PM Zahid Sadiq Chapter 14_The Triskel Method_…" at bounding box center [441, 221] width 882 height 442
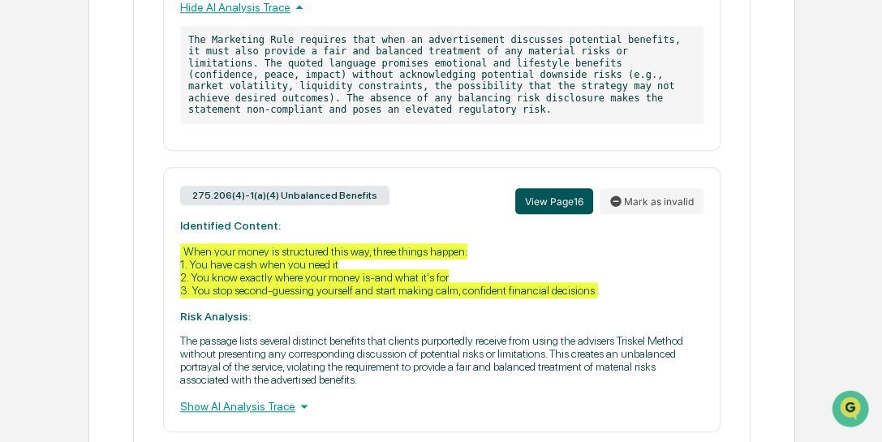
click at [560, 201] on button "View Page 16" at bounding box center [554, 201] width 78 height 26
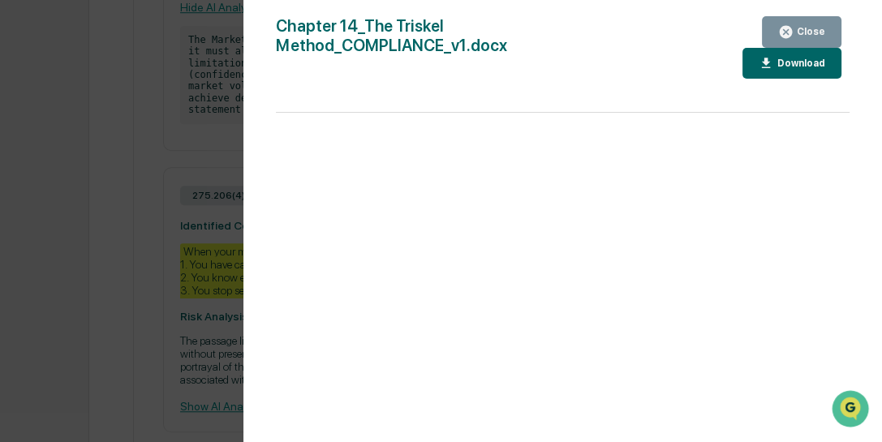
click at [160, 322] on div "Version History 08/15/2025, 07:52 PM Zahid Sadiq Chapter 14_The Triskel Method_…" at bounding box center [441, 221] width 882 height 442
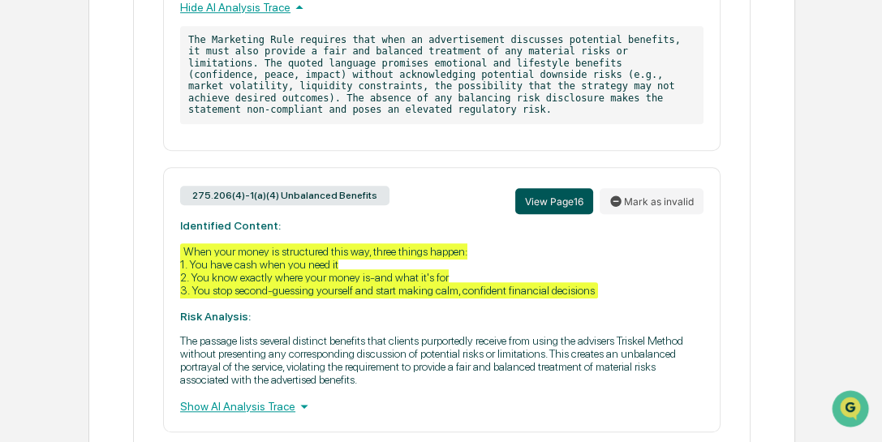
click at [555, 200] on button "View Page 16" at bounding box center [554, 201] width 78 height 26
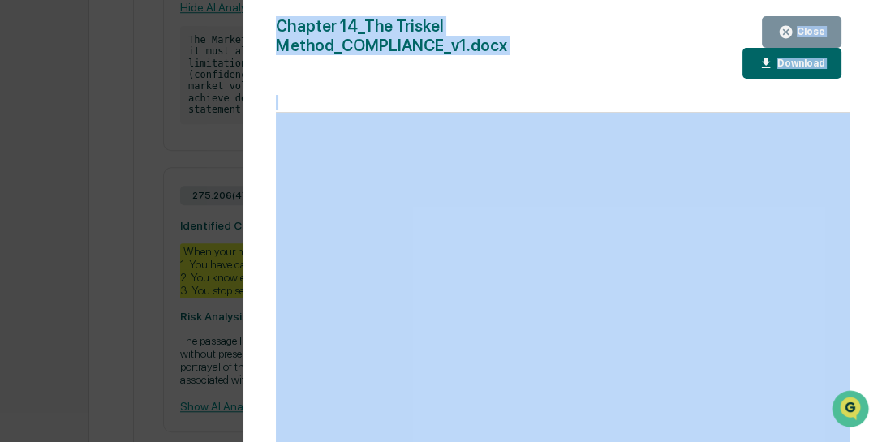
click at [634, 70] on div "Chapter 14_The Triskel Method_COMPLIANCE_v1.docx" at bounding box center [467, 47] width 382 height 63
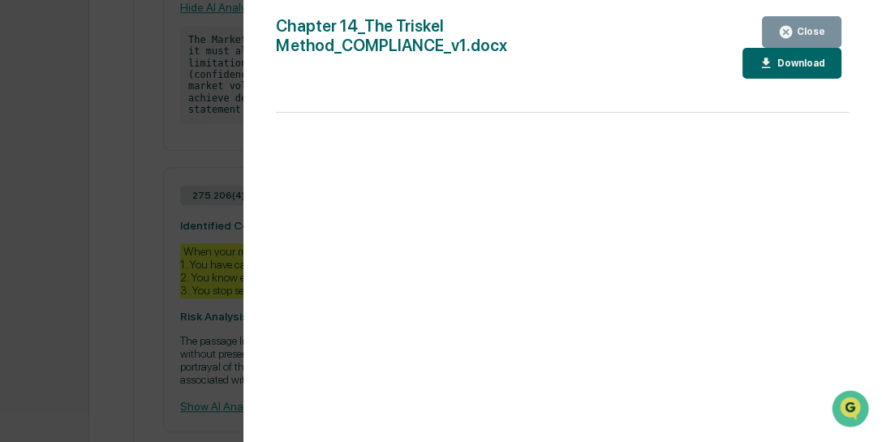
click at [202, 161] on div "Version History 08/15/2025, 07:52 PM Zahid Sadiq Chapter 14_The Triskel Method_…" at bounding box center [441, 221] width 882 height 442
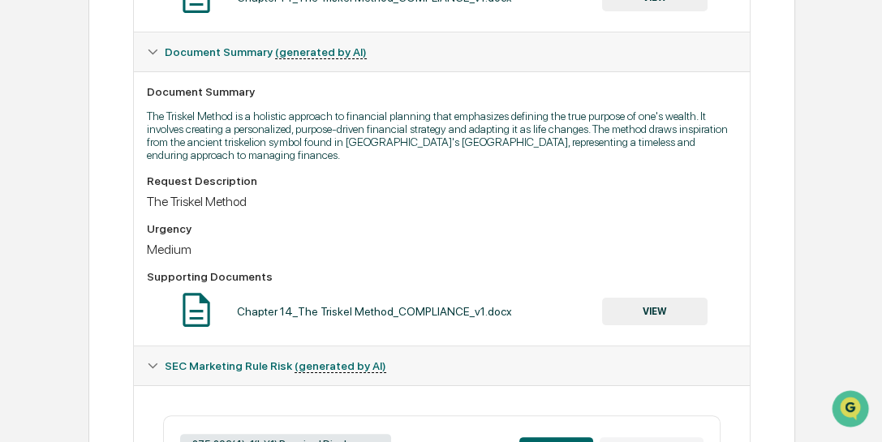
scroll to position [378, 0]
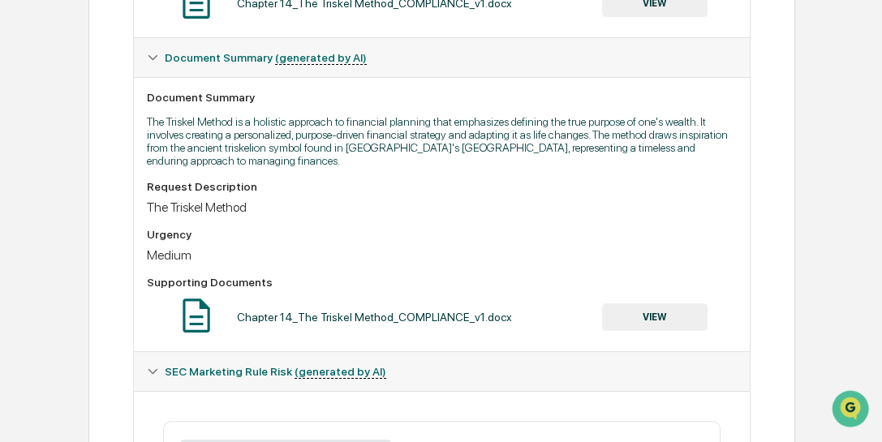
click at [396, 321] on div "Chapter 14_The Triskel Method_COMPLIANCE_v1.docx" at bounding box center [374, 317] width 275 height 13
click at [653, 320] on button "VIEW" at bounding box center [655, 318] width 106 height 28
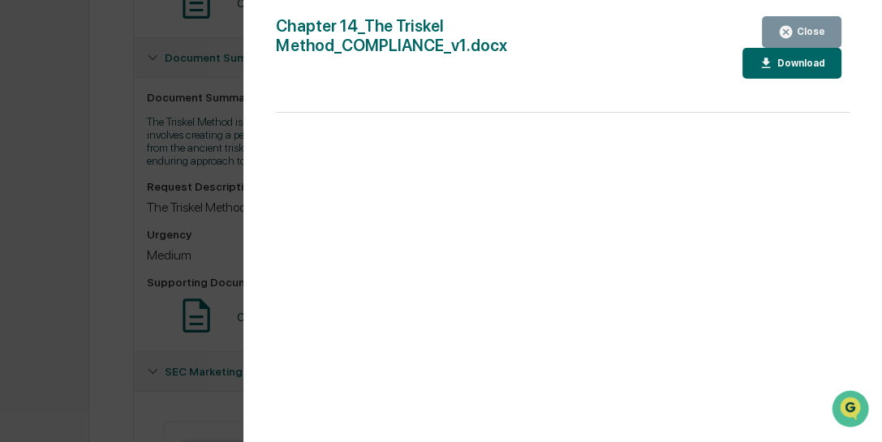
click at [774, 67] on icon "button" at bounding box center [766, 63] width 15 height 15
click at [825, 27] on div "Close" at bounding box center [810, 31] width 32 height 11
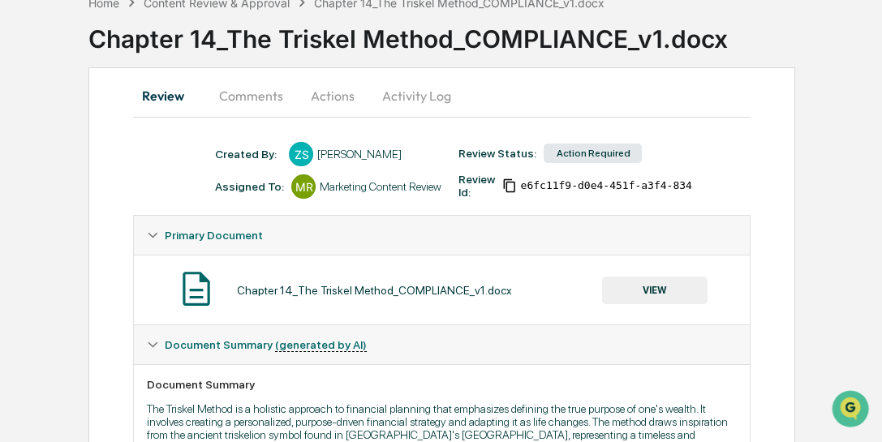
scroll to position [0, 0]
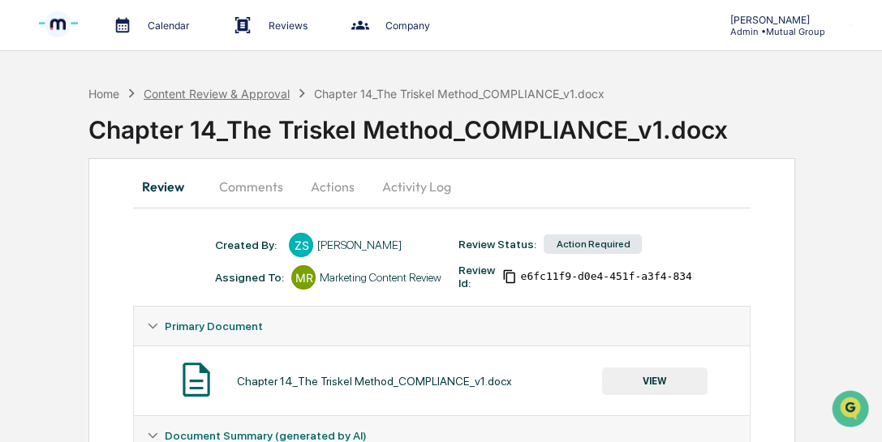
click at [273, 94] on div "Content Review & Approval" at bounding box center [217, 94] width 146 height 14
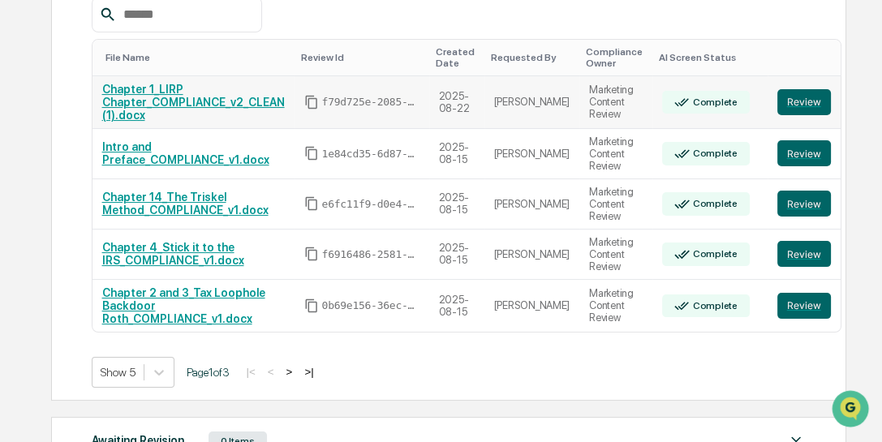
scroll to position [325, 0]
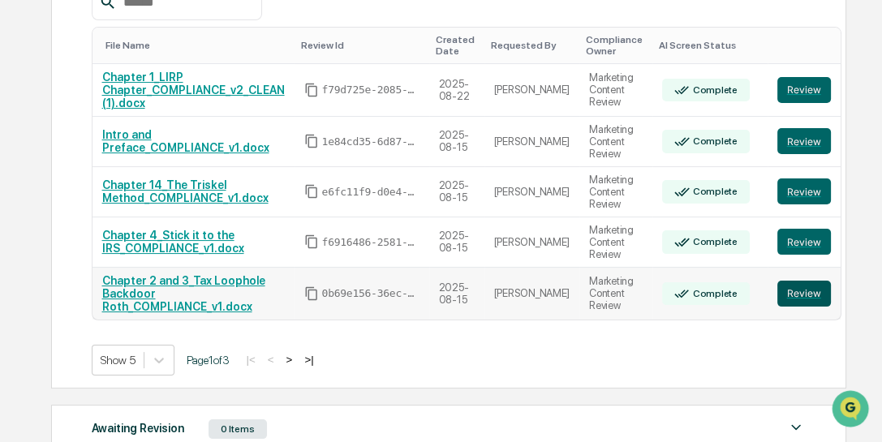
click at [778, 291] on button "Review" at bounding box center [805, 294] width 54 height 26
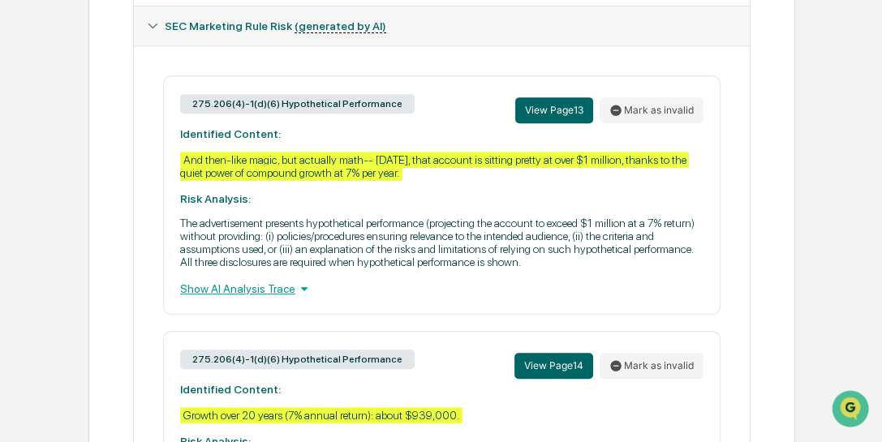
scroll to position [739, 0]
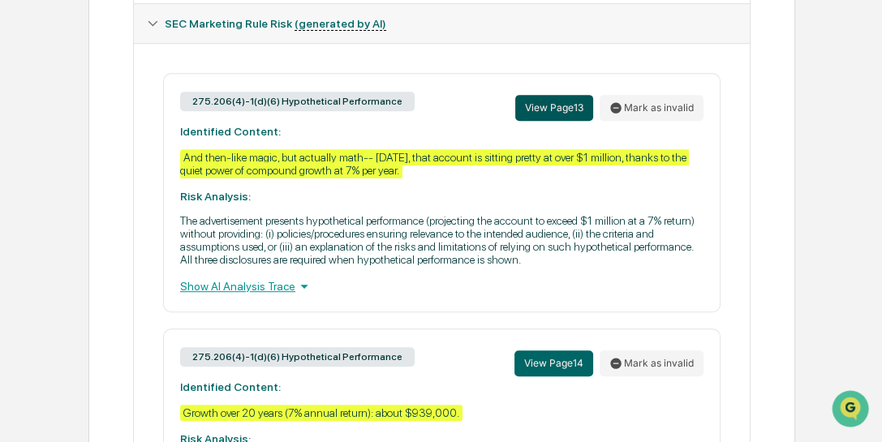
click at [561, 112] on button "View Page 13" at bounding box center [554, 108] width 78 height 26
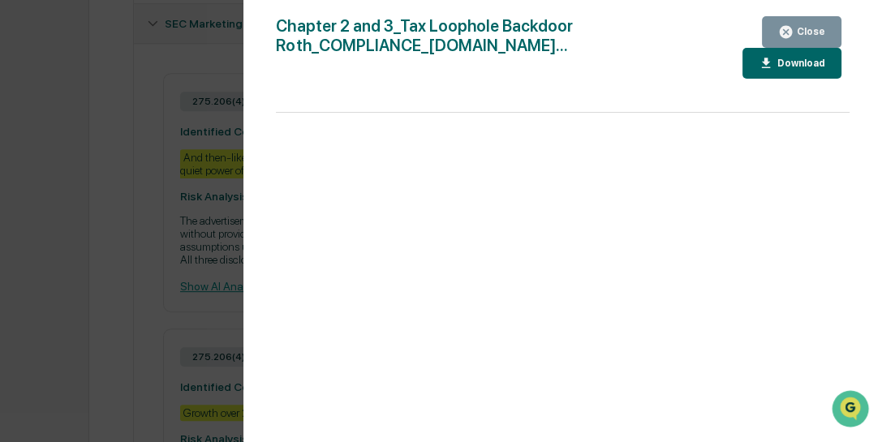
click at [151, 241] on div "Version History [DATE] 07:49 PM [PERSON_NAME] Chapter 2 and 3_Tax Loophole Back…" at bounding box center [441, 221] width 882 height 442
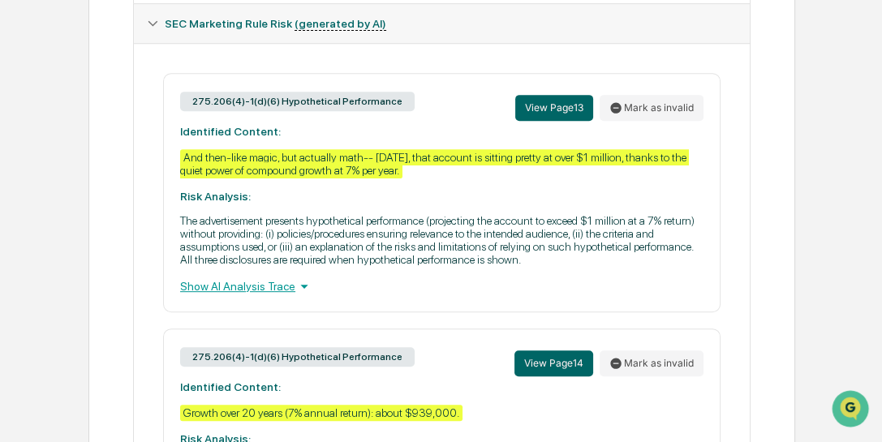
click at [251, 293] on div "Show AI Analysis Trace" at bounding box center [442, 287] width 524 height 18
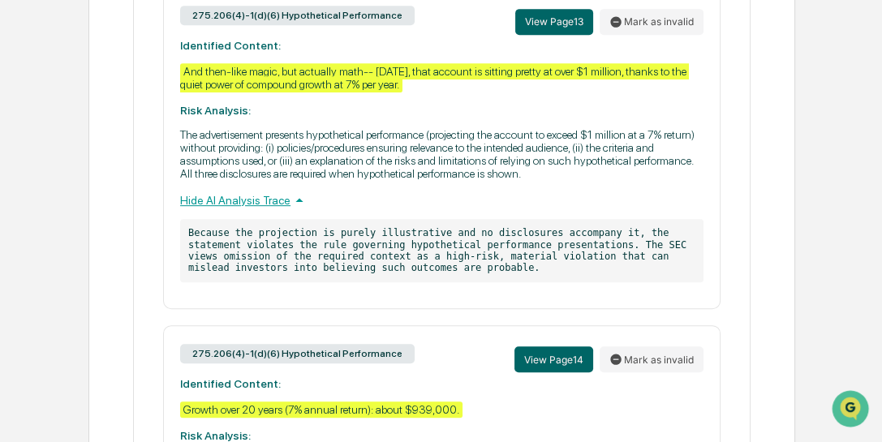
scroll to position [972, 0]
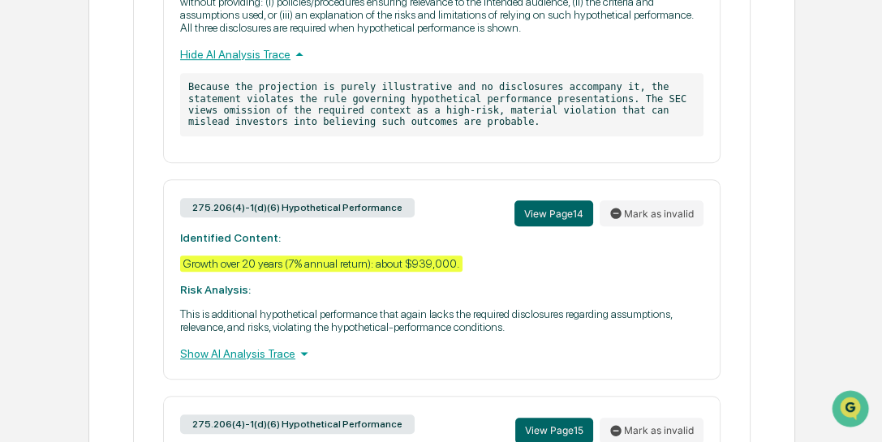
click at [239, 362] on div "Show AI Analysis Trace" at bounding box center [442, 354] width 524 height 18
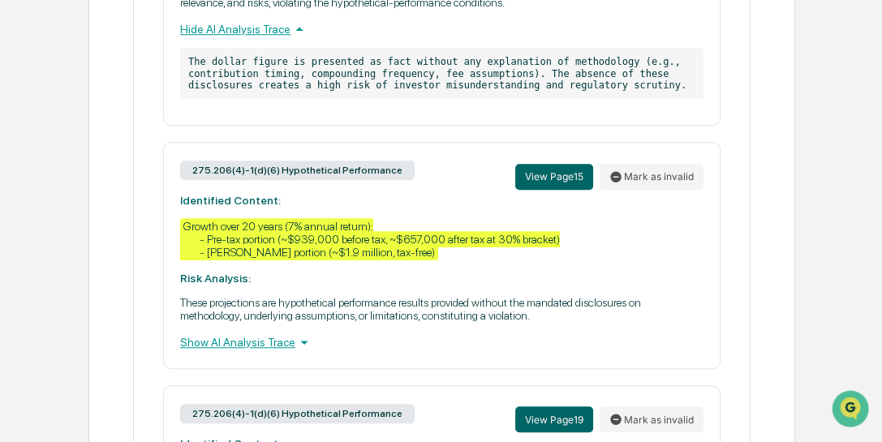
scroll to position [1343, 0]
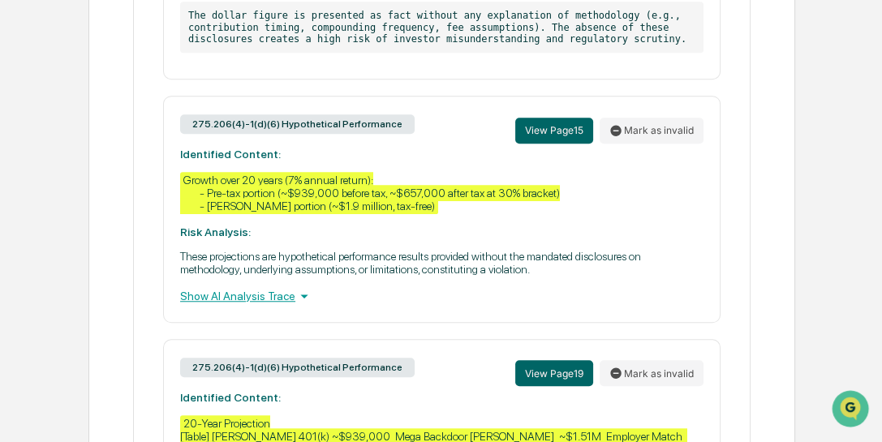
click at [231, 305] on div "Show AI Analysis Trace" at bounding box center [442, 296] width 524 height 18
